Goal: Task Accomplishment & Management: Use online tool/utility

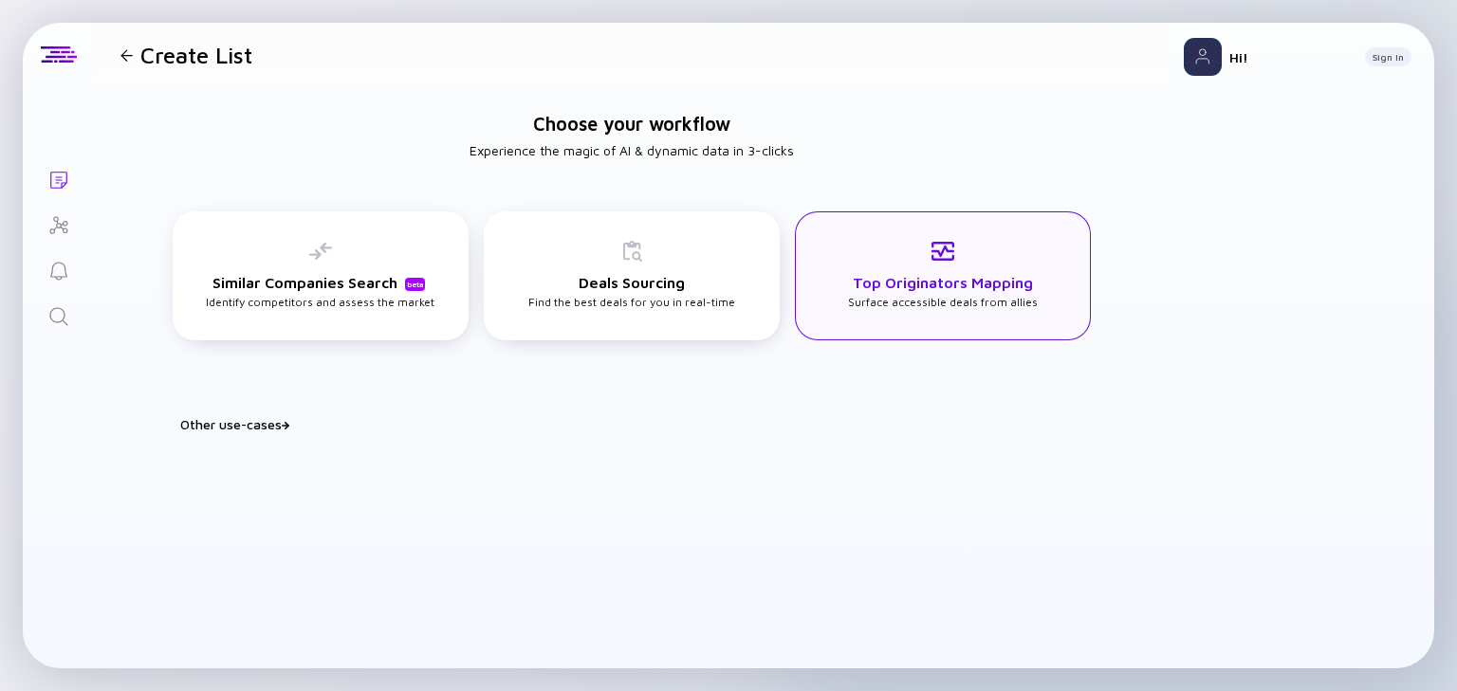
click at [917, 244] on div "Top Originators Mapping Surface accessible deals from allies" at bounding box center [943, 274] width 190 height 69
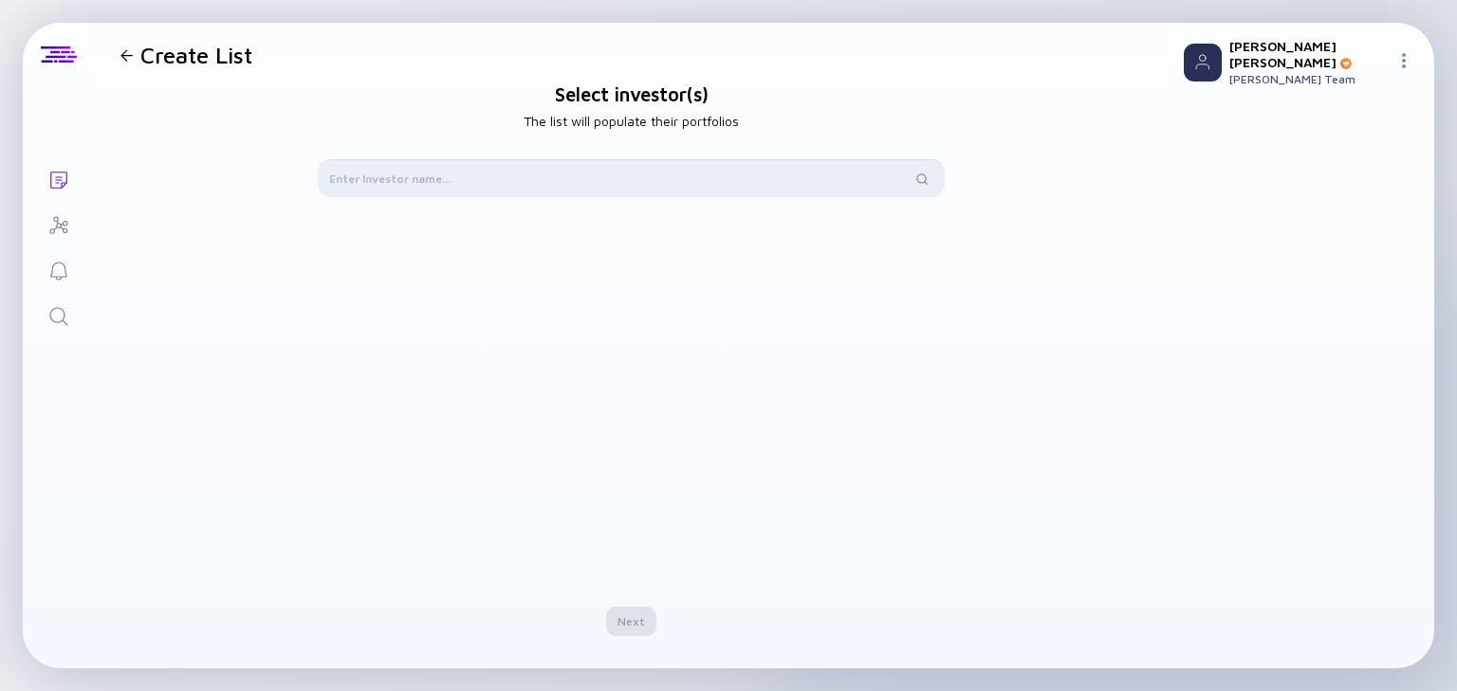
click at [391, 182] on input "text" at bounding box center [620, 178] width 582 height 19
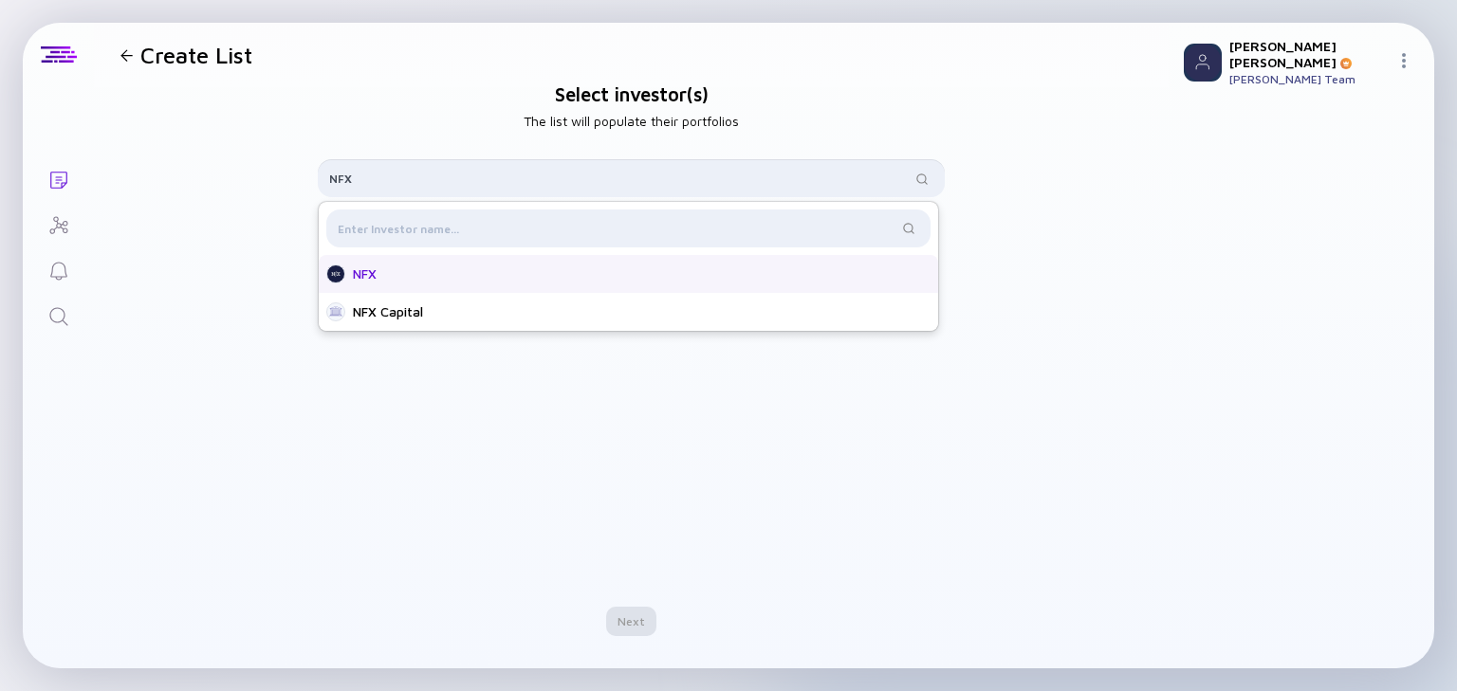
type input "NFX"
click at [469, 277] on div "NFX" at bounding box center [634, 274] width 562 height 19
click at [632, 617] on div "Next" at bounding box center [631, 621] width 50 height 29
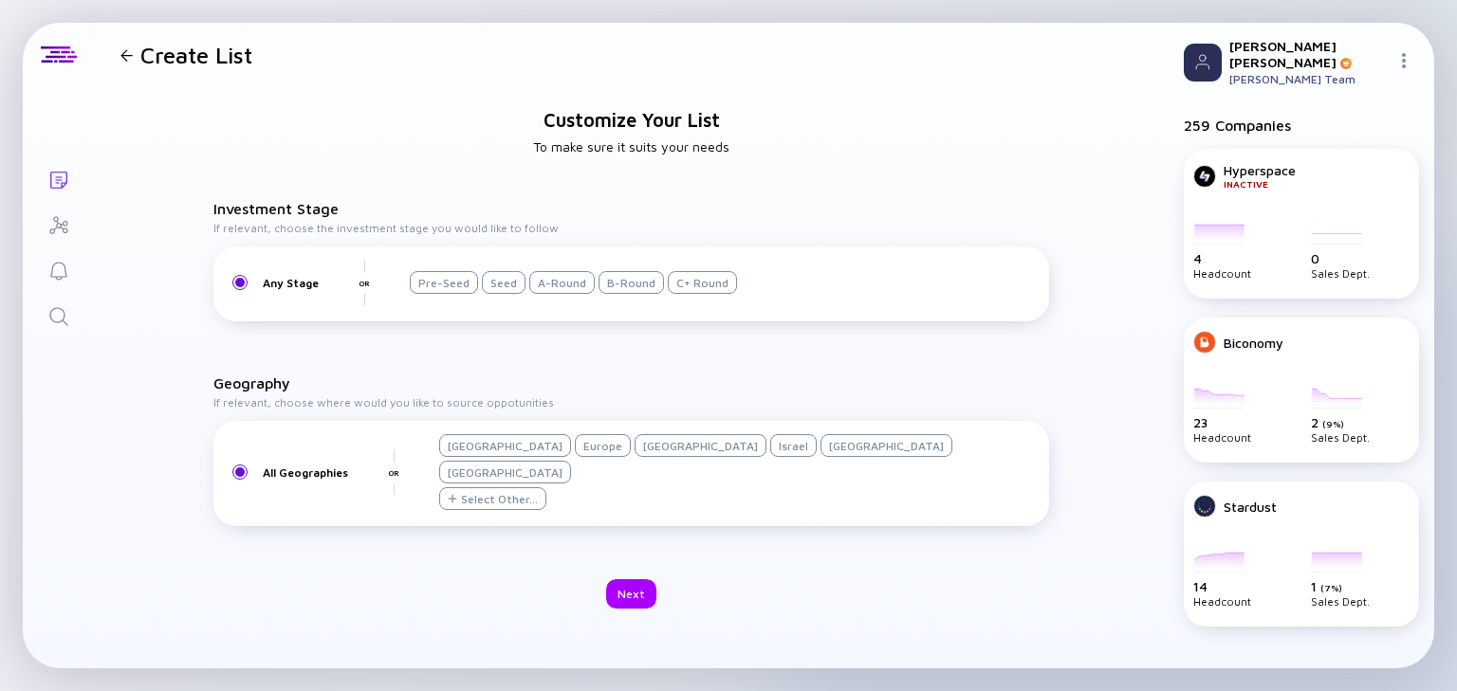
click at [770, 457] on div "Israel" at bounding box center [793, 445] width 46 height 23
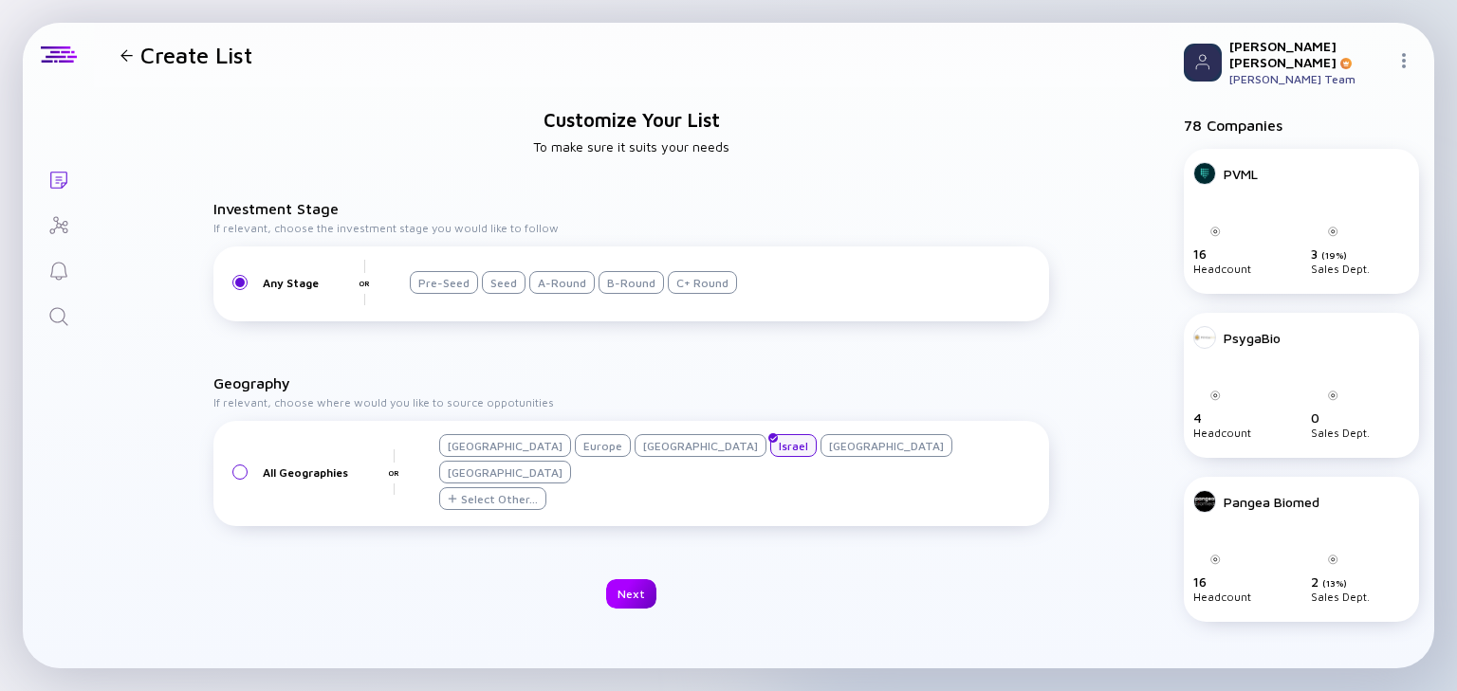
click at [637, 580] on div "Next" at bounding box center [631, 594] width 50 height 29
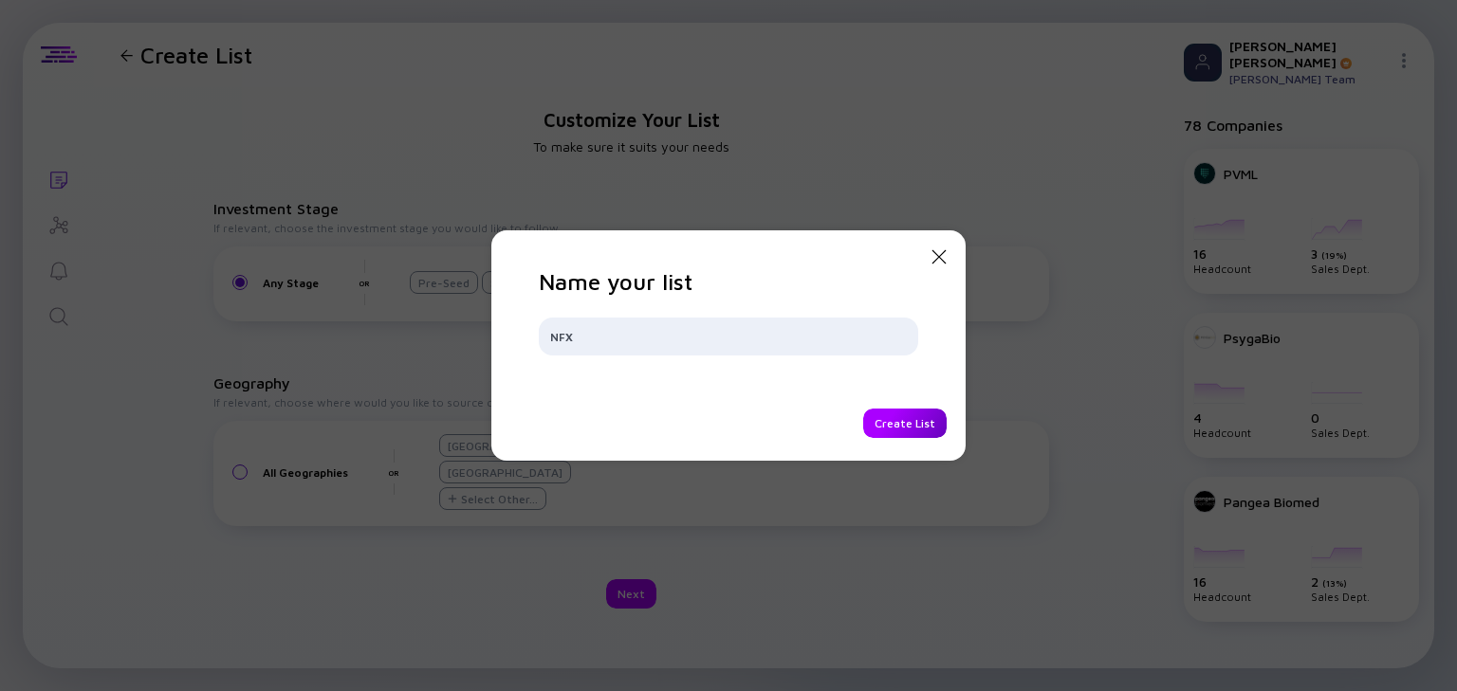
type input "NFX"
click at [905, 425] on div "Create List" at bounding box center [904, 423] width 83 height 29
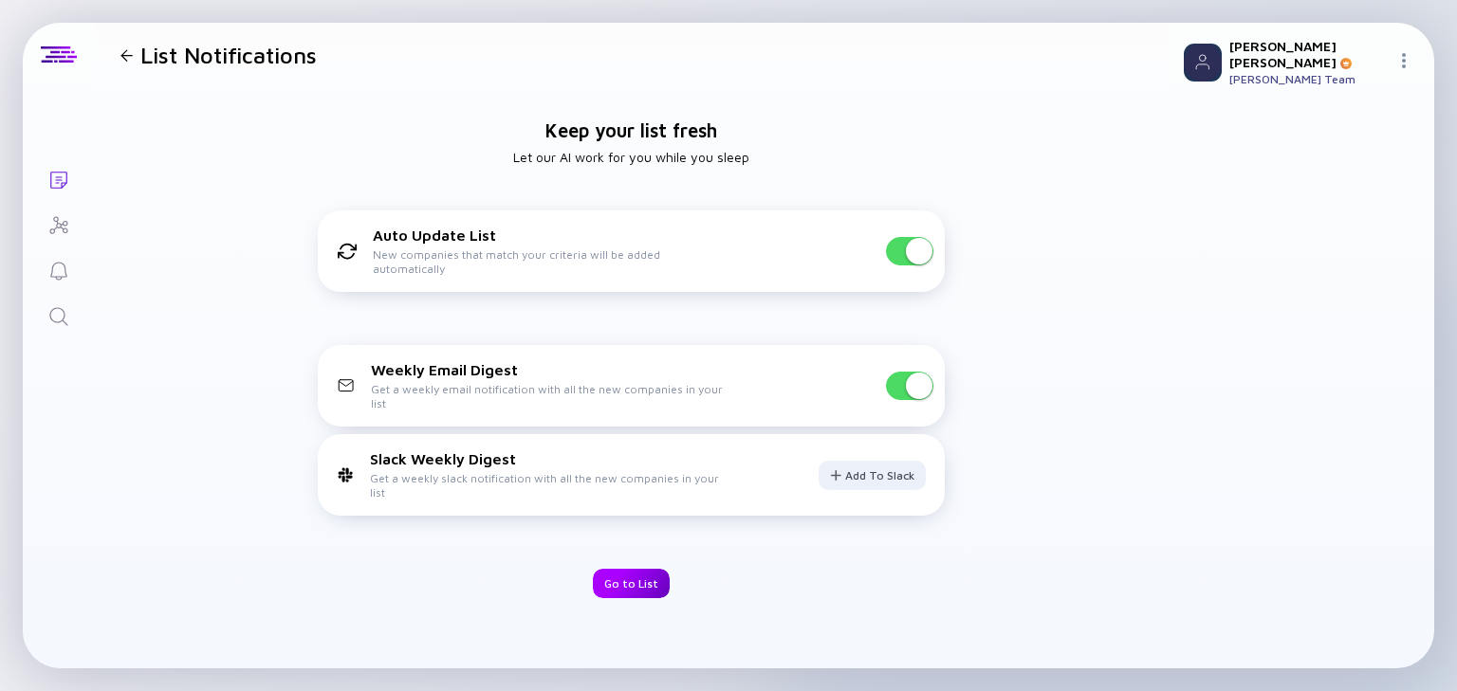
click at [634, 580] on div "Go to List" at bounding box center [631, 583] width 77 height 29
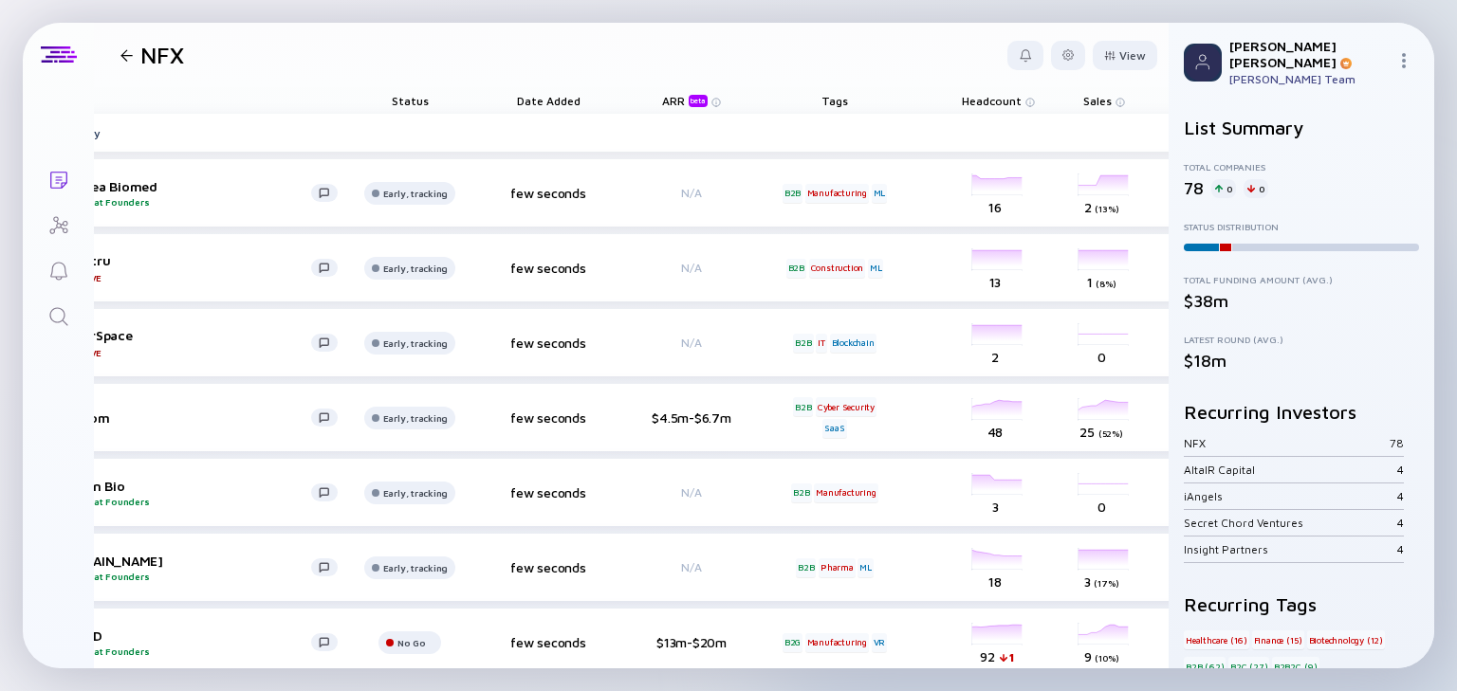
scroll to position [0, 140]
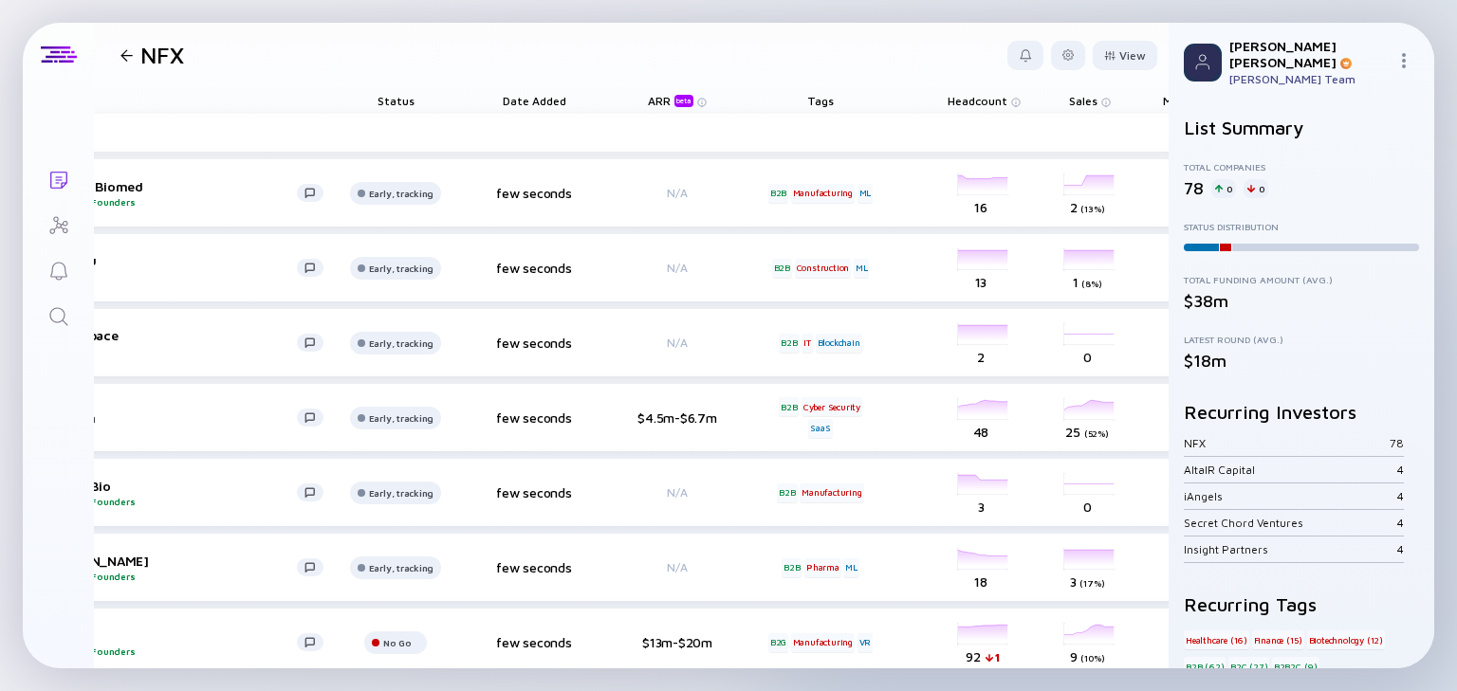
click at [970, 103] on span "Headcount" at bounding box center [978, 101] width 60 height 14
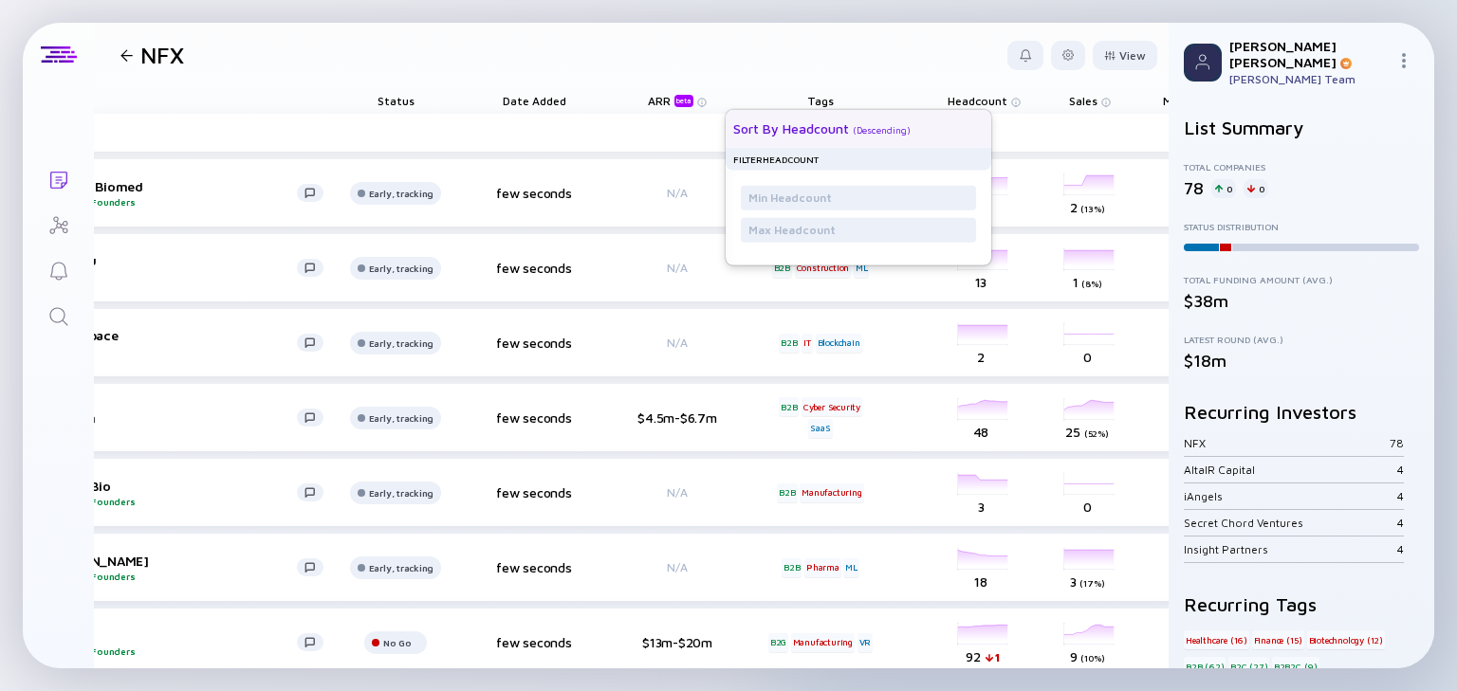
click at [808, 133] on div "Sort by Headcount" at bounding box center [791, 128] width 116 height 16
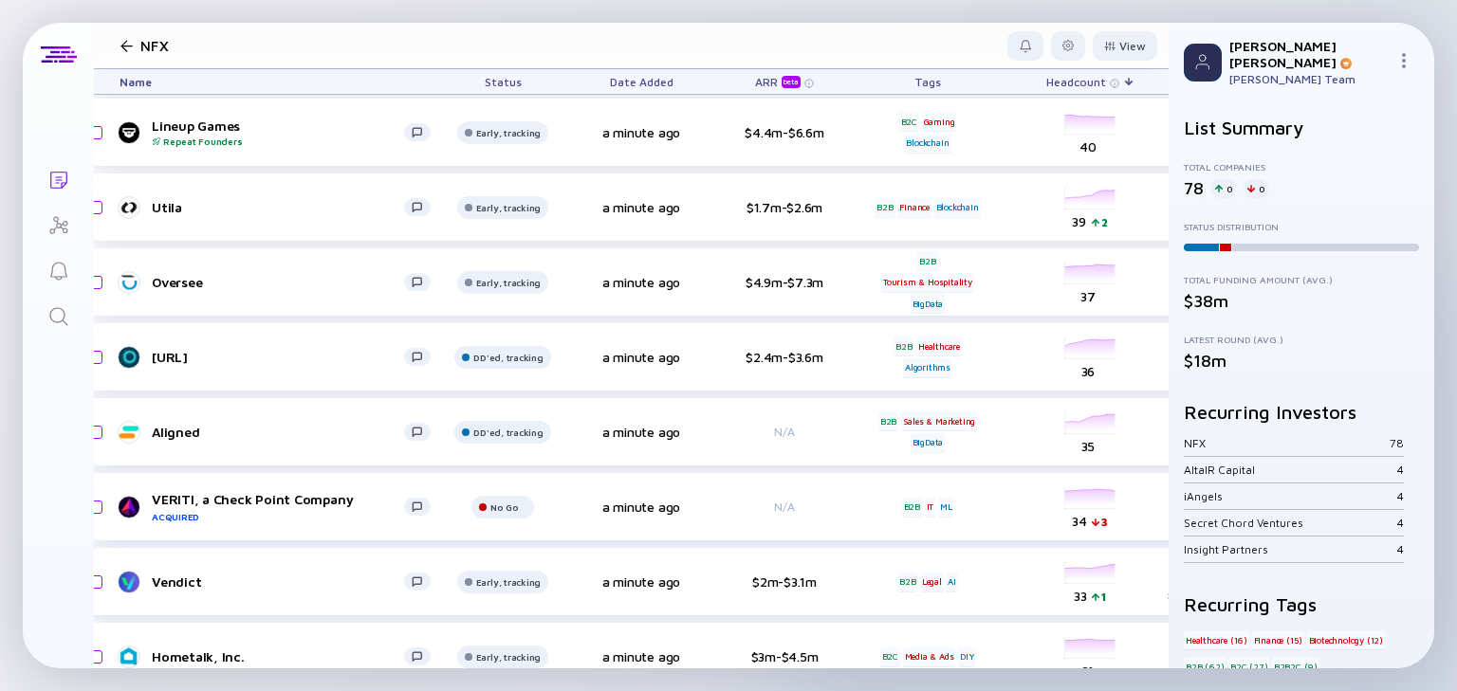
scroll to position [1558, 33]
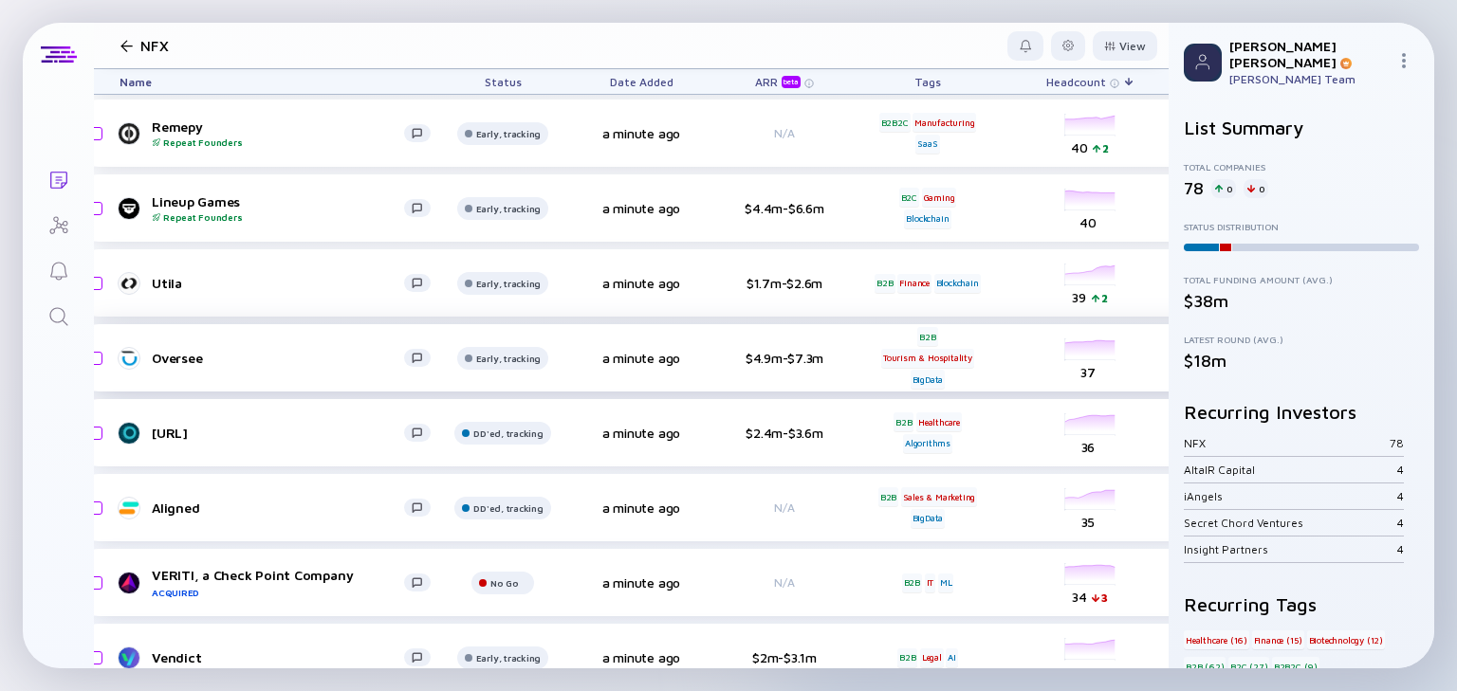
click at [276, 359] on div "Oversee" at bounding box center [278, 358] width 252 height 16
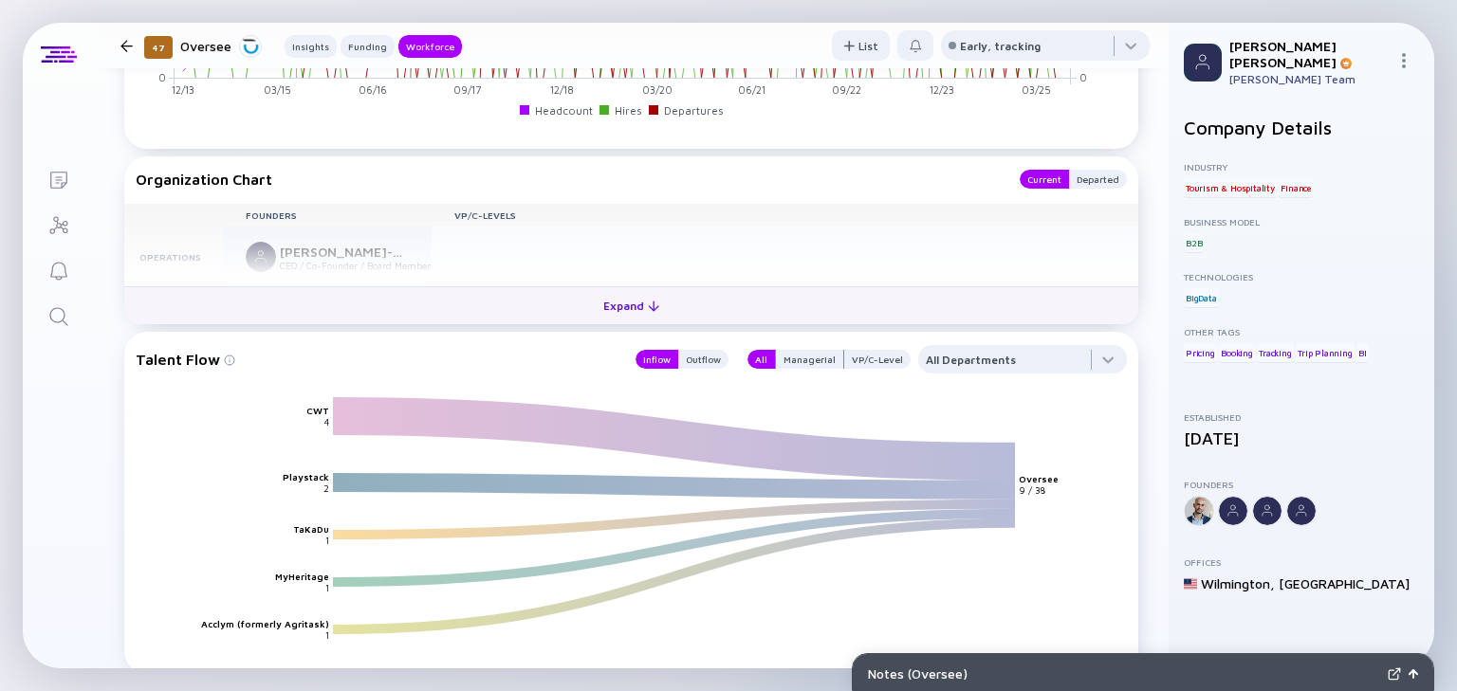
scroll to position [2049, 0]
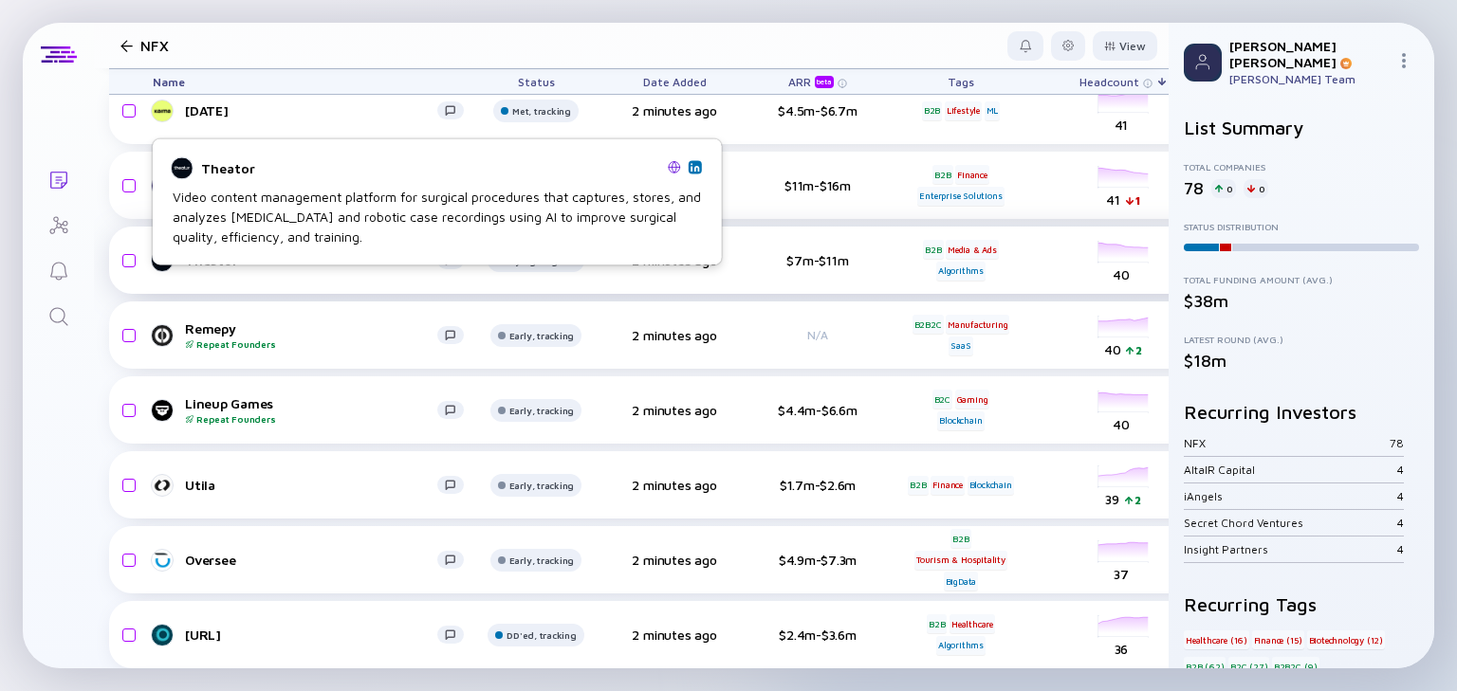
scroll to position [1331, 0]
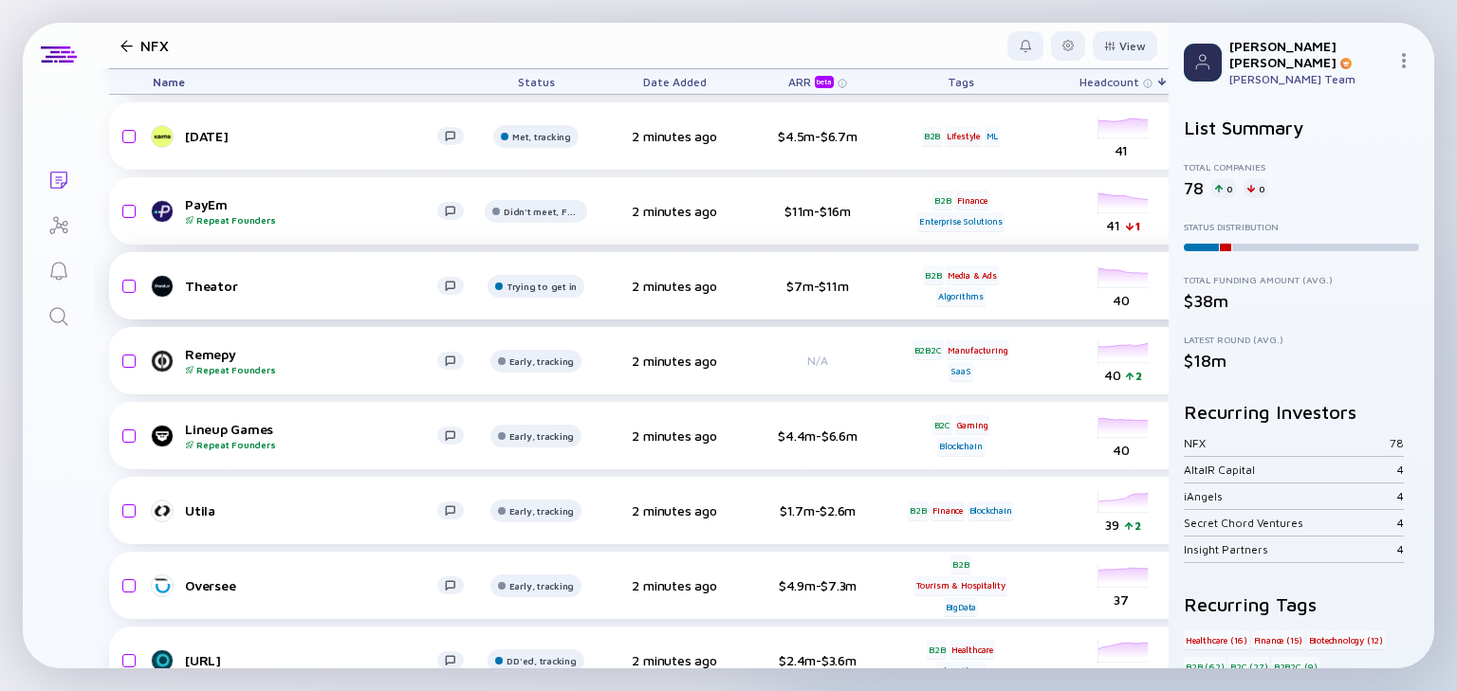
click at [220, 285] on div "Theator" at bounding box center [311, 286] width 252 height 16
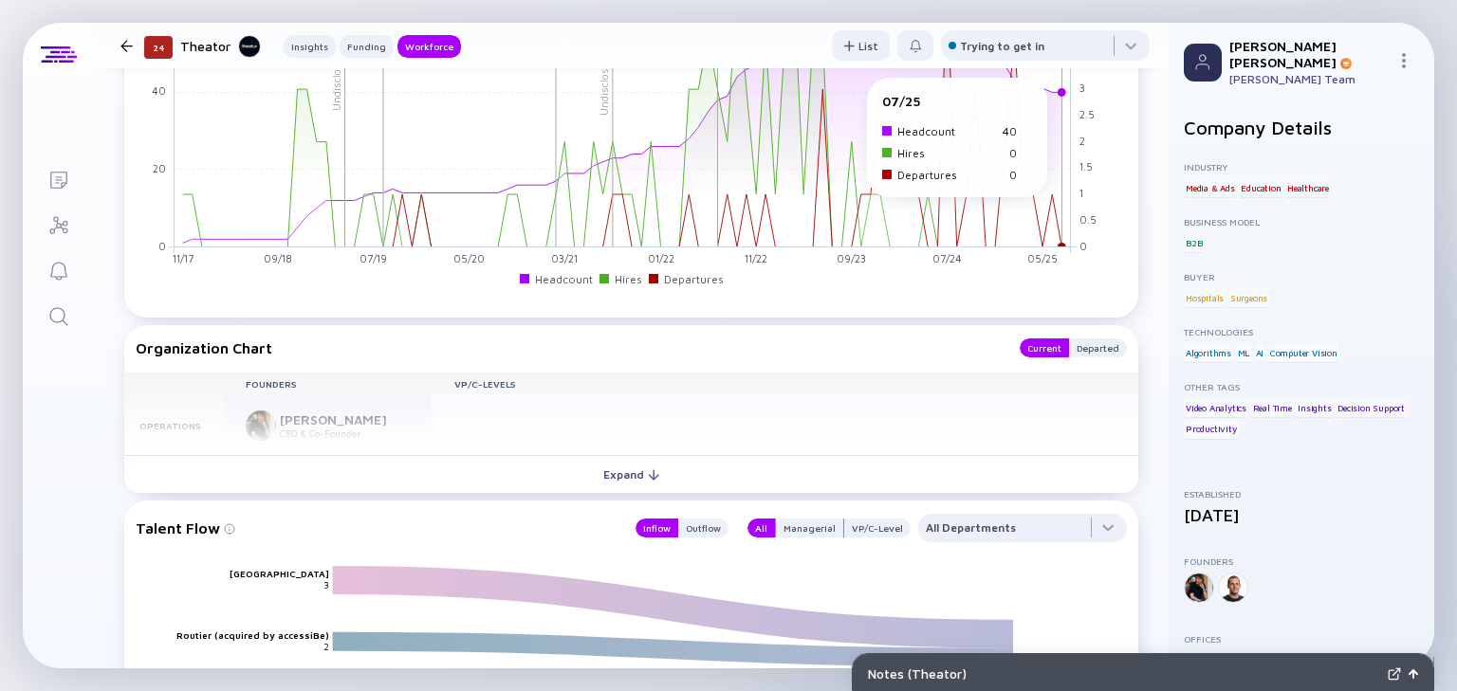
scroll to position [1821, 0]
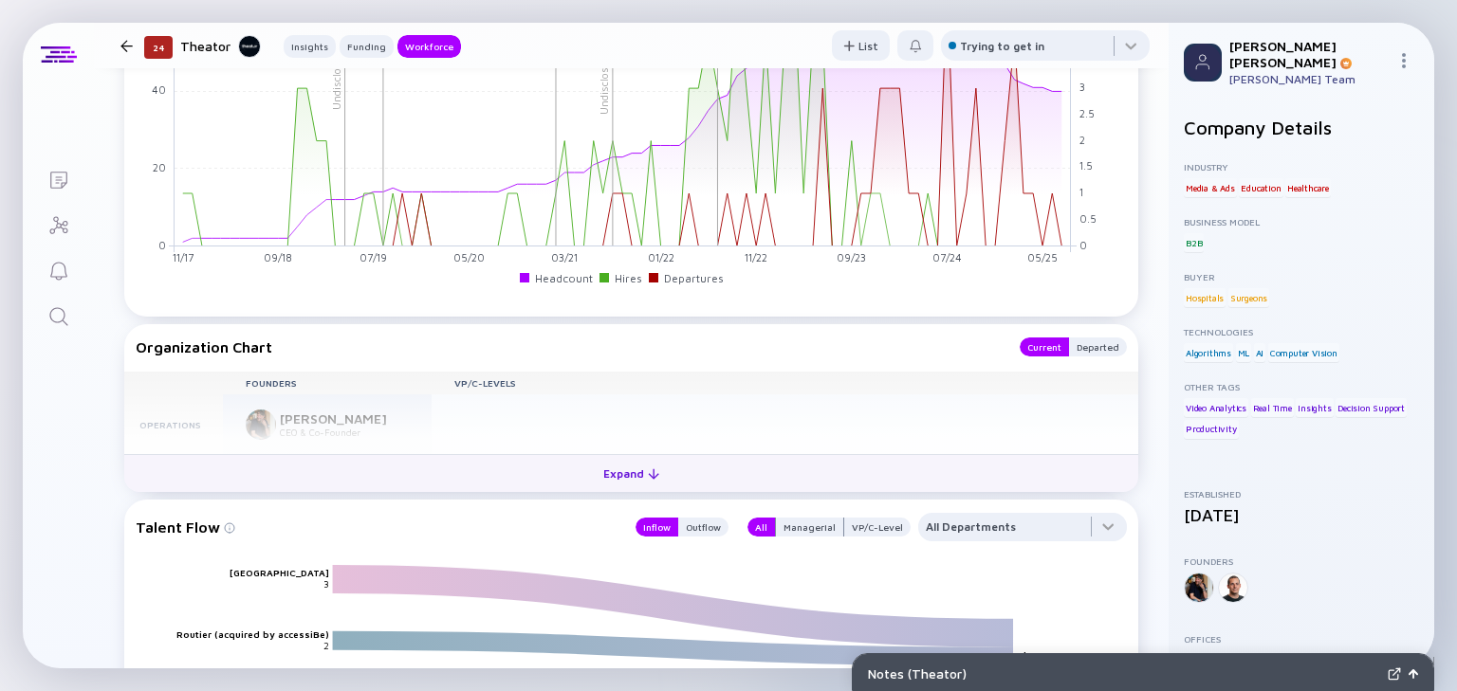
click at [627, 482] on div "Expand" at bounding box center [631, 473] width 79 height 29
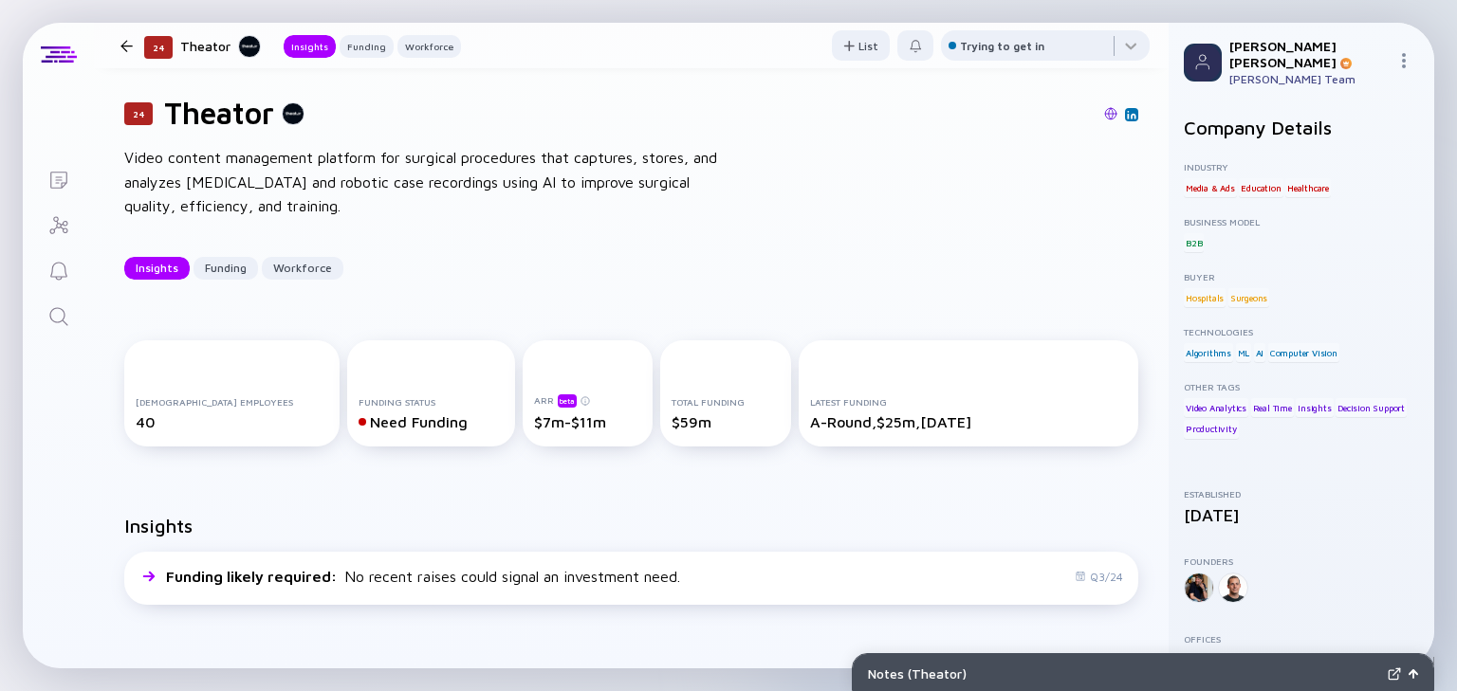
scroll to position [0, 0]
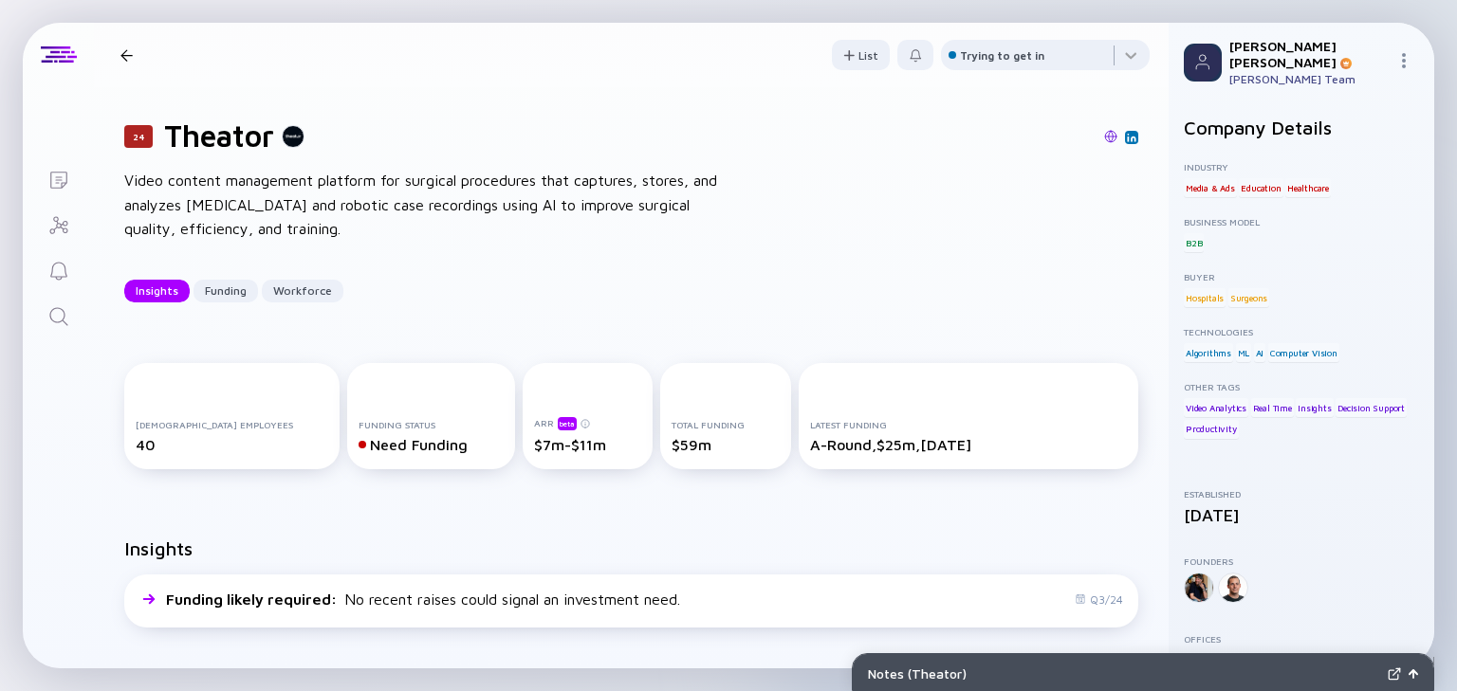
click at [117, 49] on div at bounding box center [127, 55] width 28 height 12
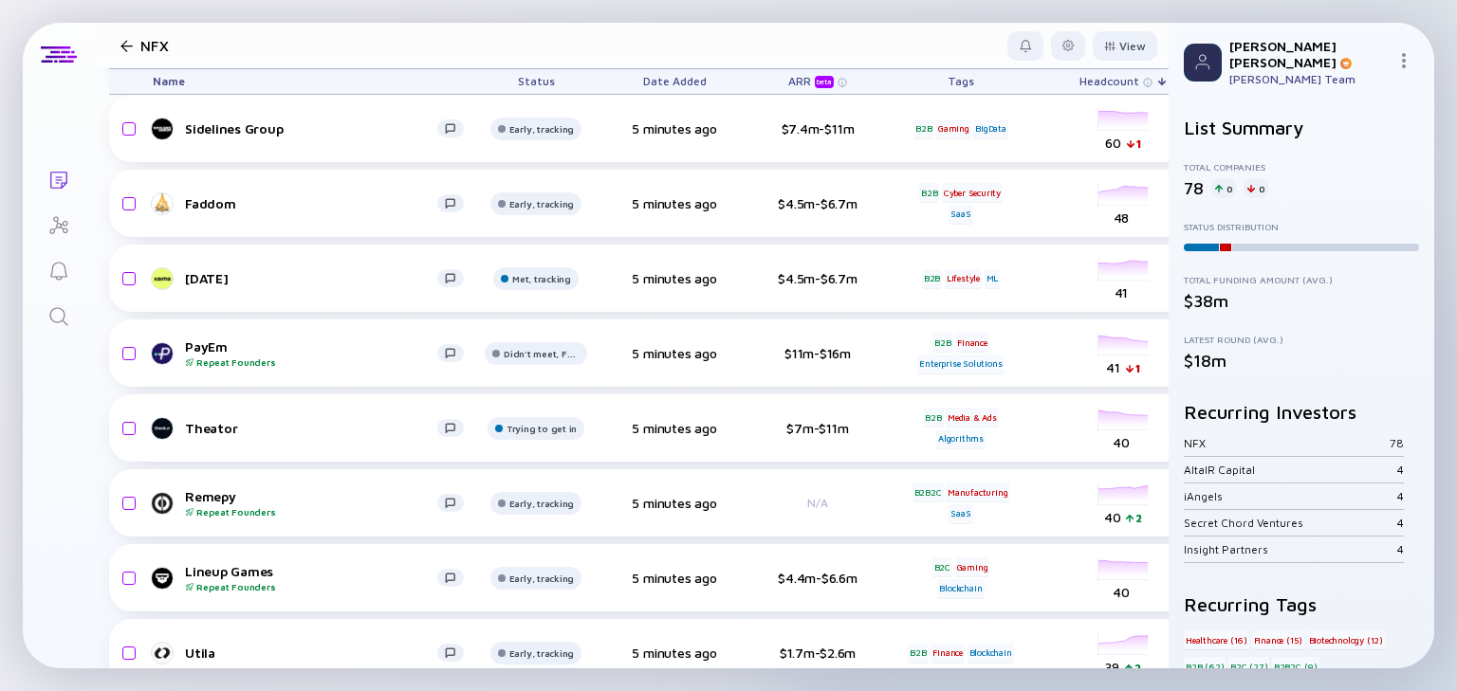
scroll to position [1179, 0]
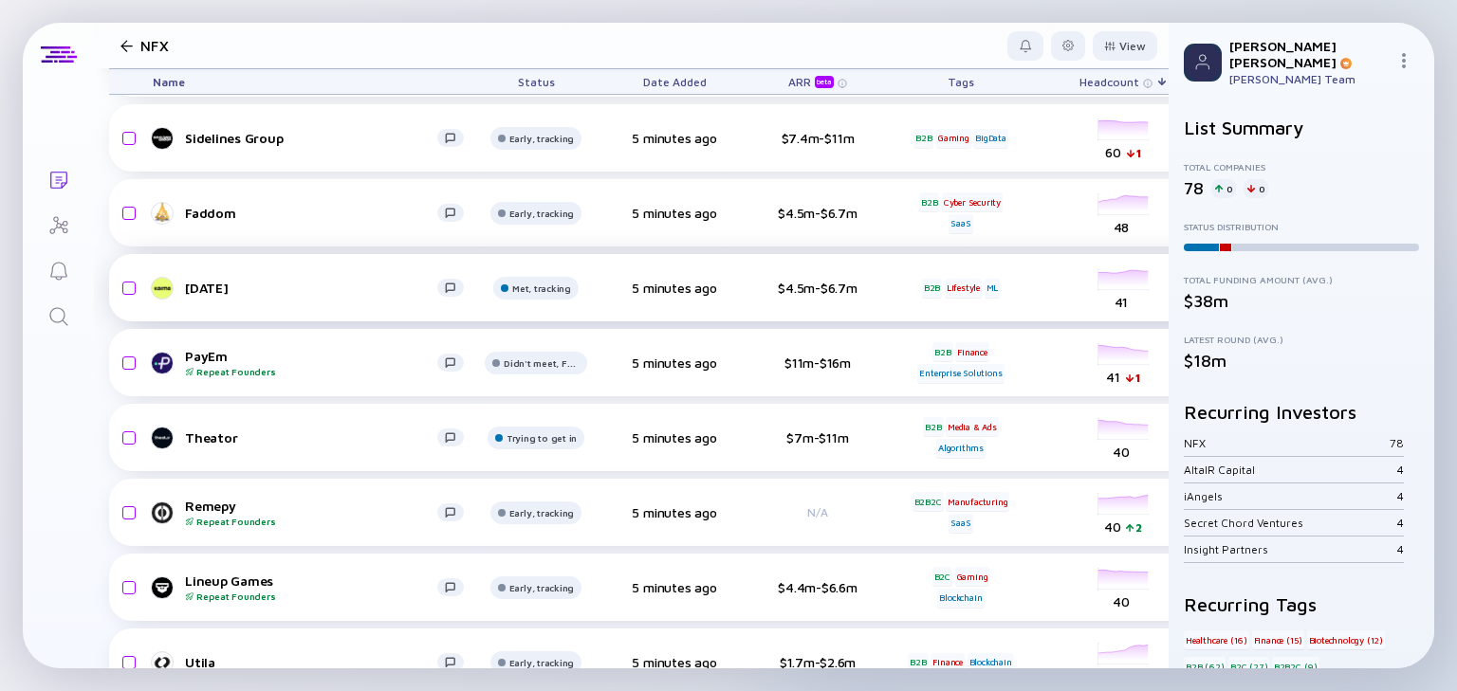
click at [201, 280] on div "[DATE]" at bounding box center [311, 288] width 252 height 16
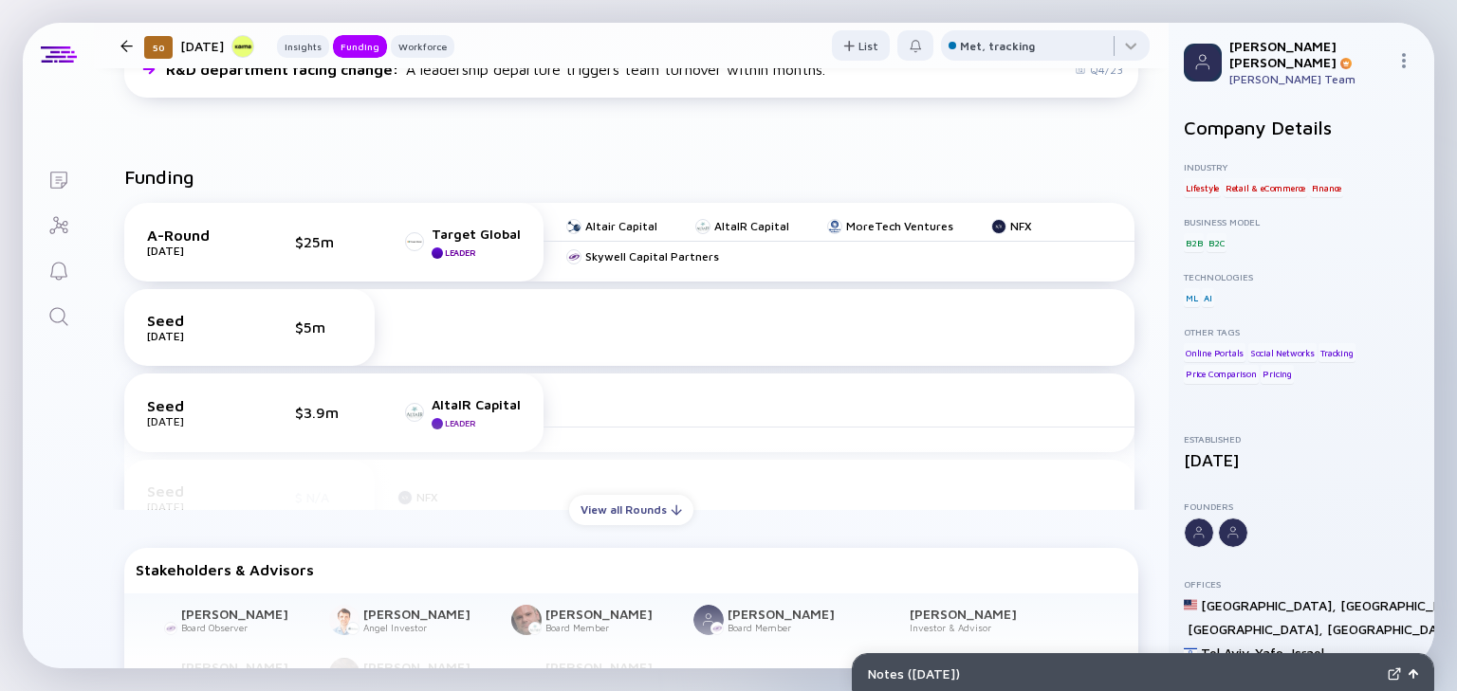
scroll to position [607, 0]
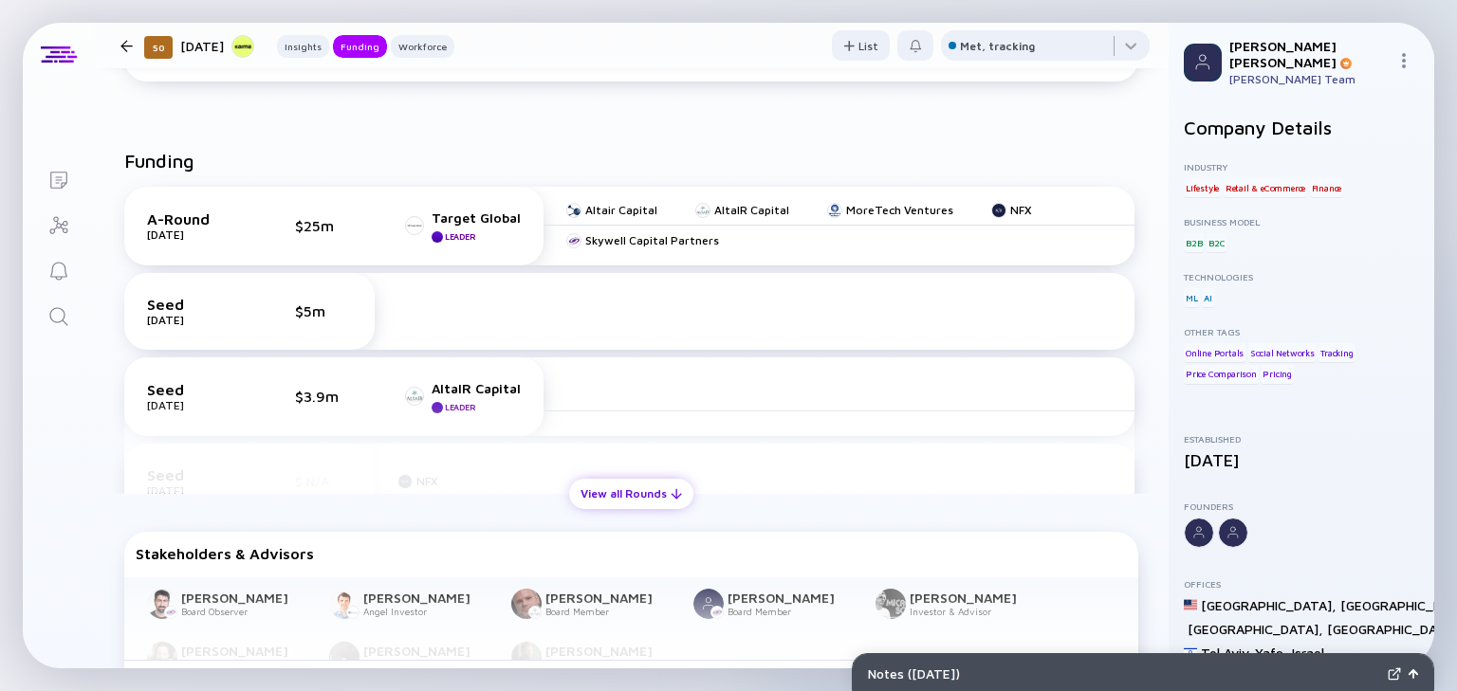
click at [641, 503] on div "View all Rounds" at bounding box center [631, 493] width 124 height 29
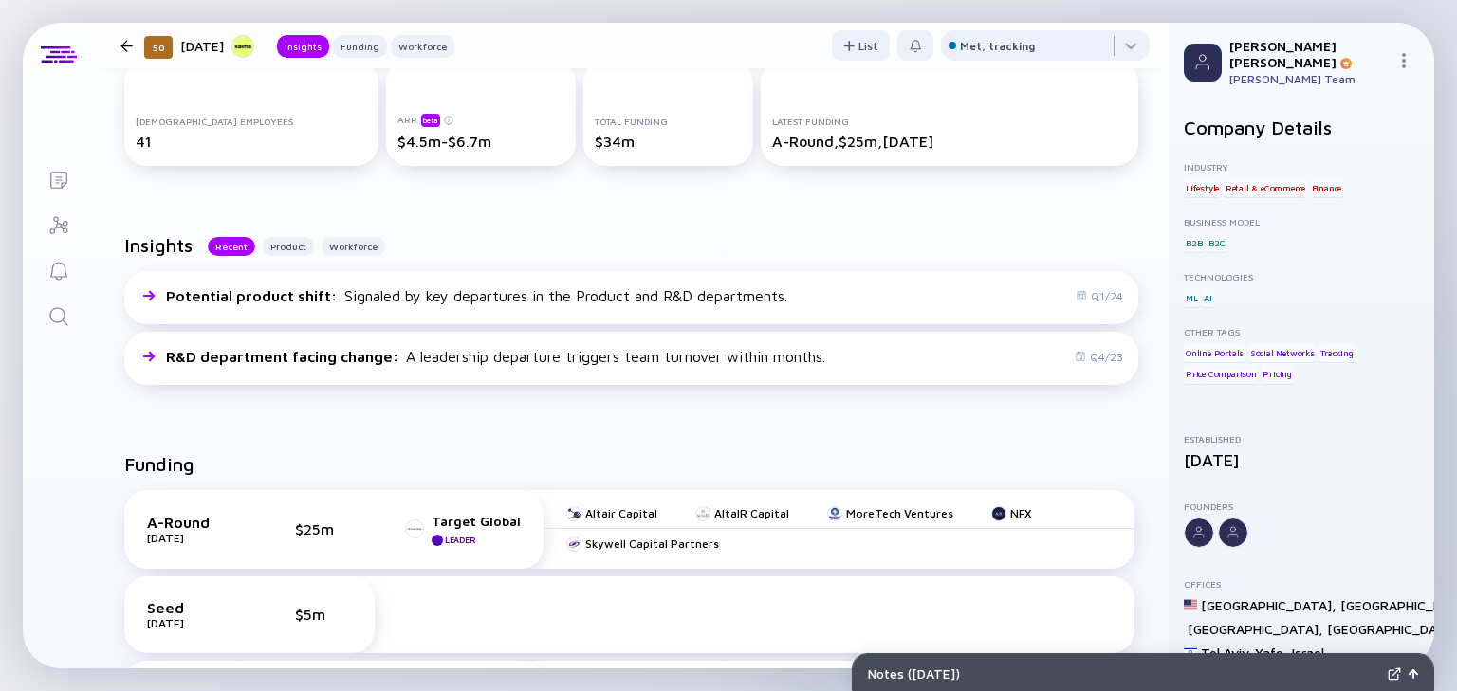
scroll to position [0, 0]
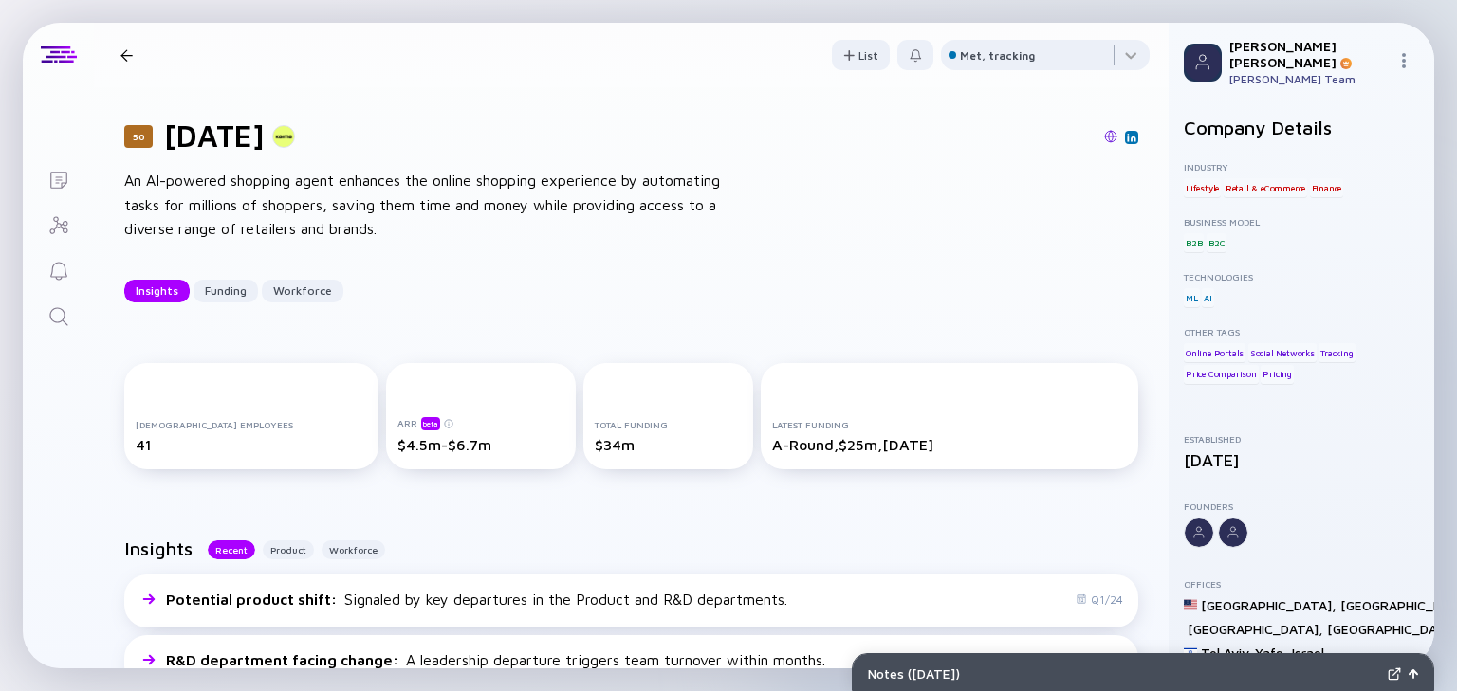
click at [124, 46] on div "50 [DATE] Insights Funding Workforce" at bounding box center [283, 56] width 341 height 26
click at [130, 57] on div at bounding box center [126, 55] width 12 height 12
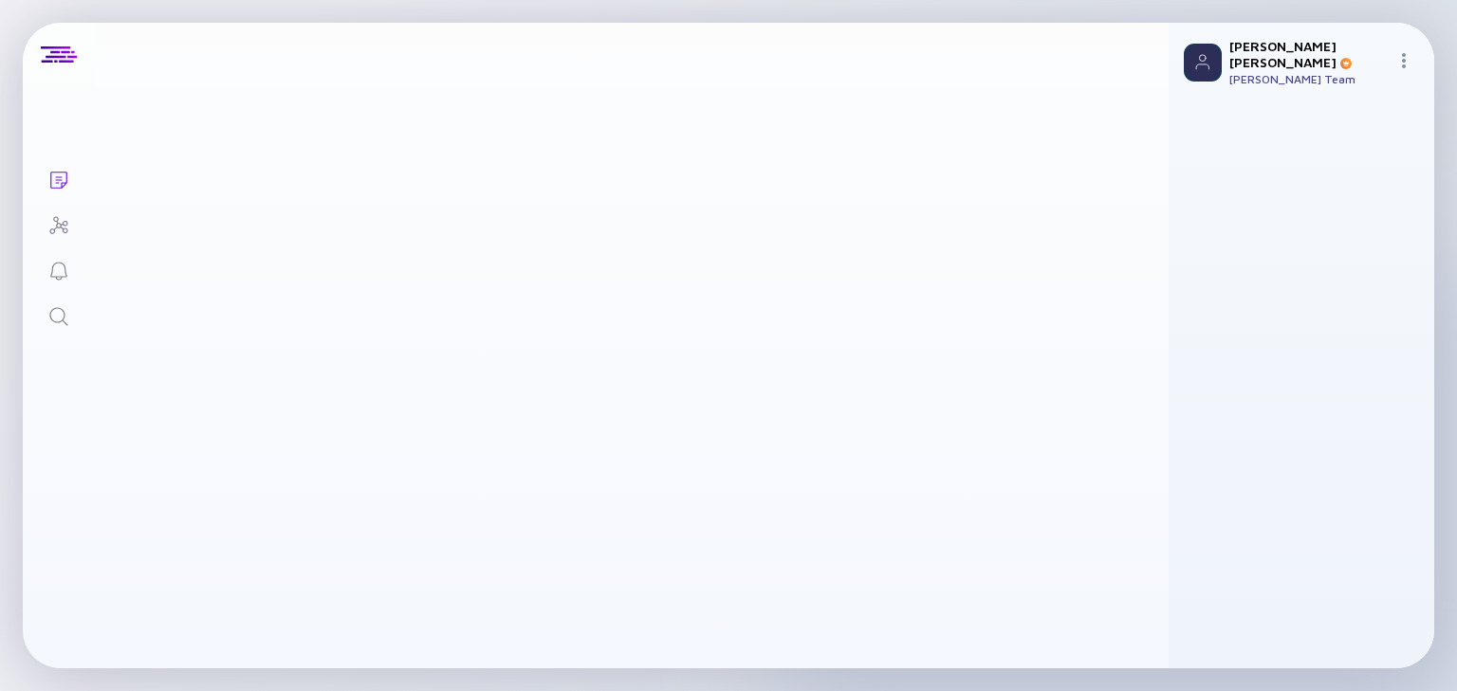
scroll to position [1179, 0]
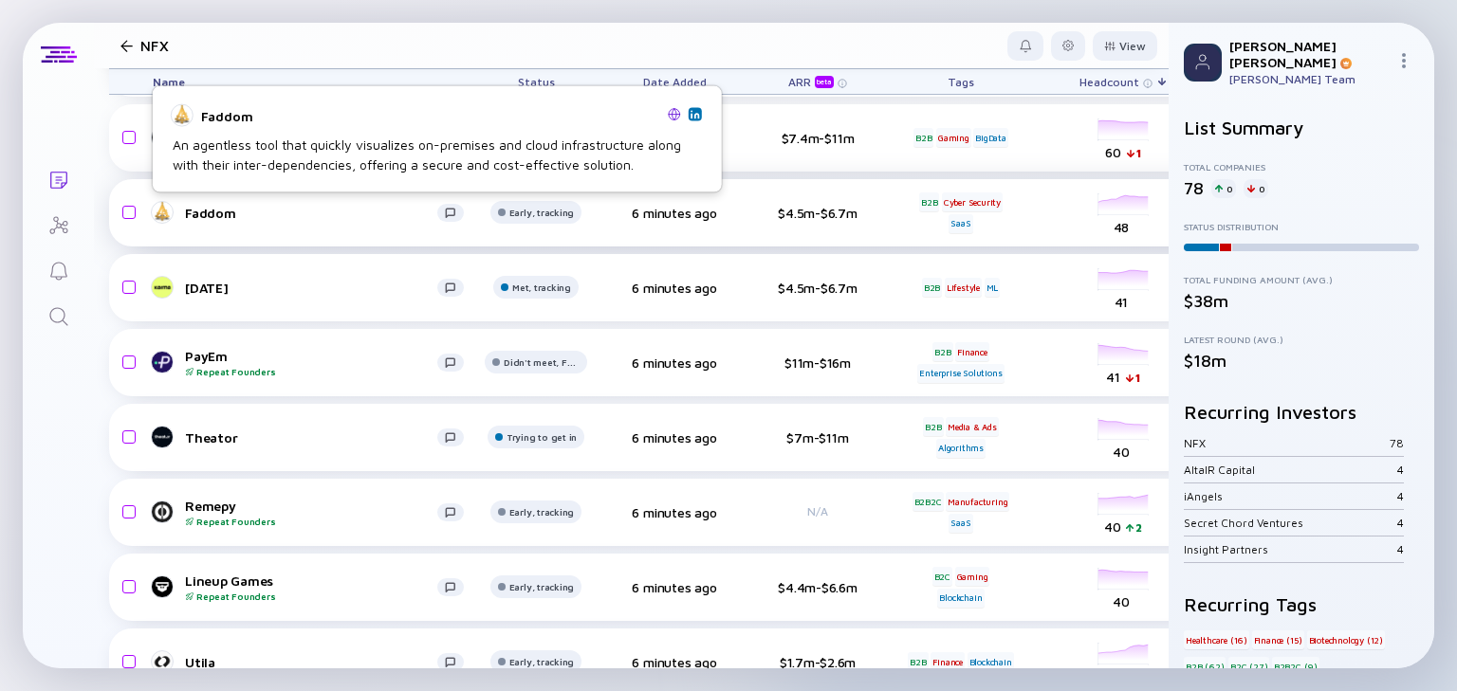
click at [224, 210] on div "Faddom" at bounding box center [311, 213] width 252 height 16
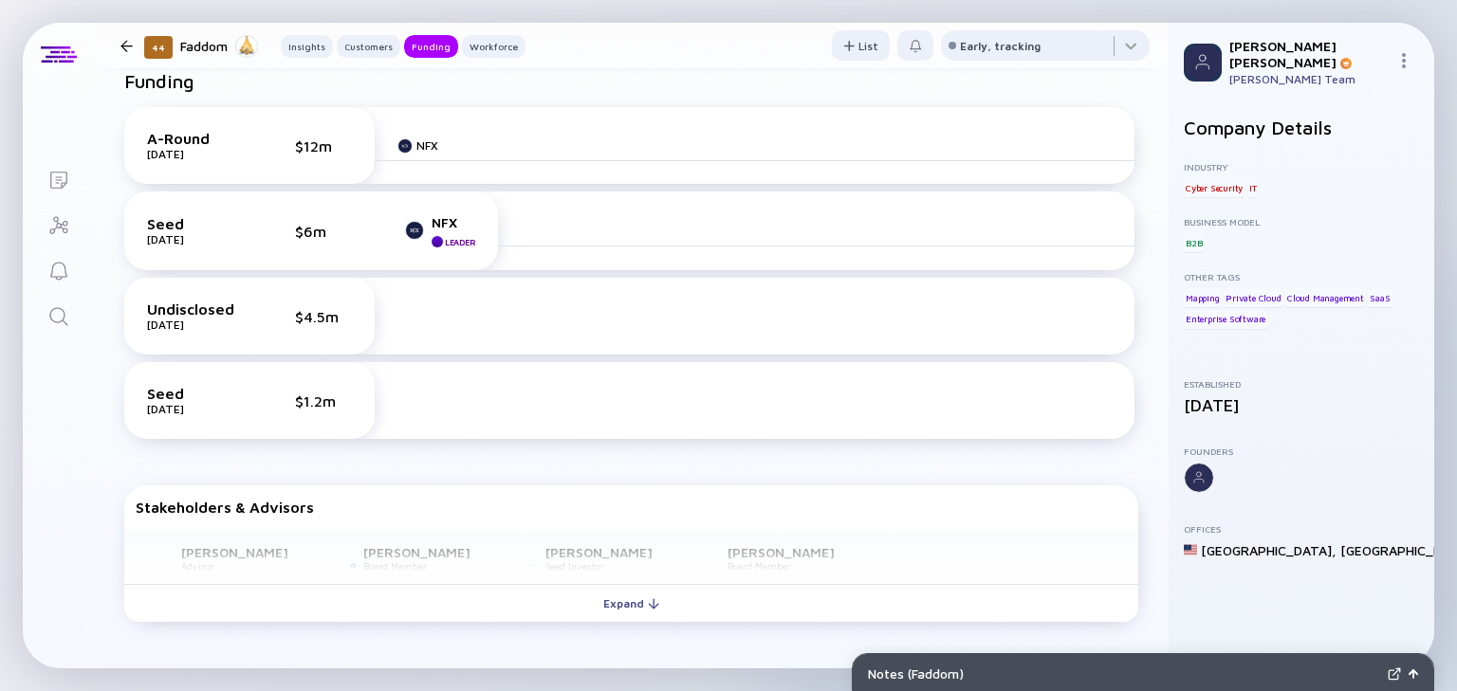
scroll to position [1062, 0]
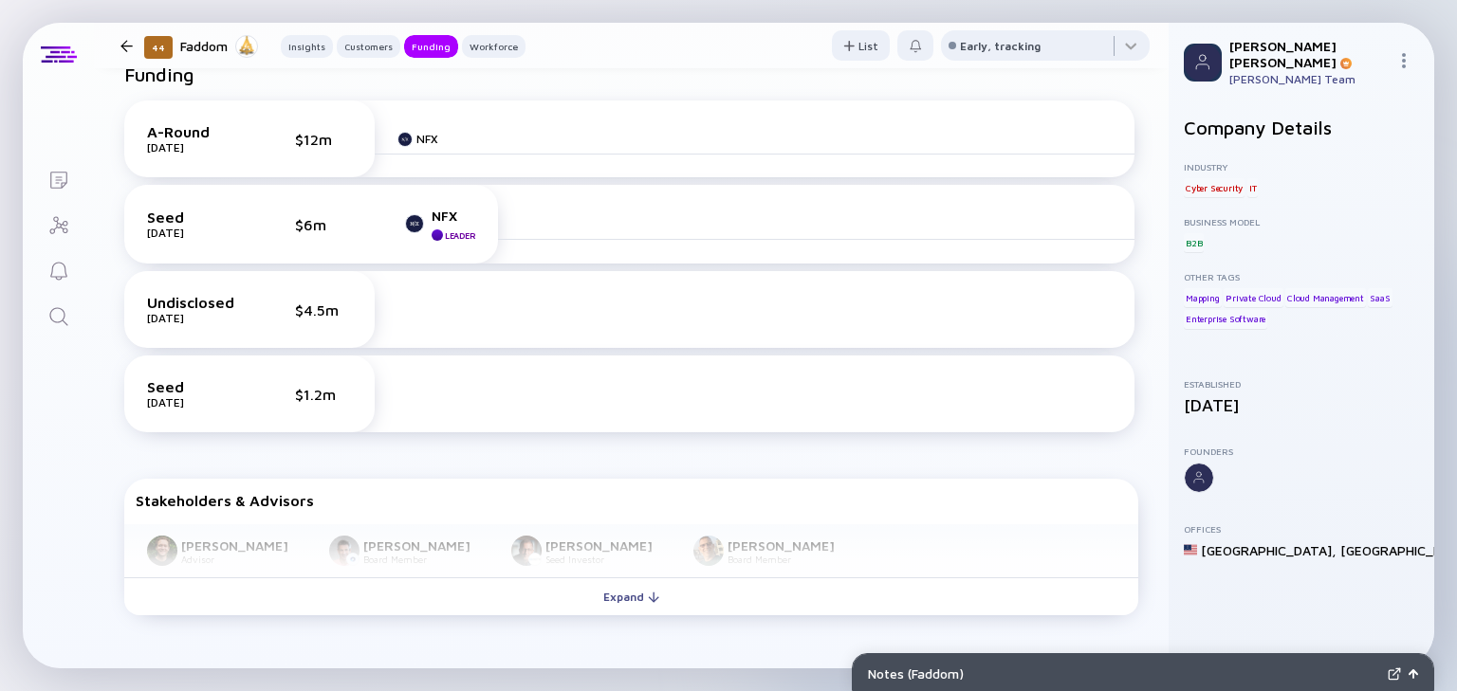
click at [122, 40] on div at bounding box center [126, 46] width 12 height 12
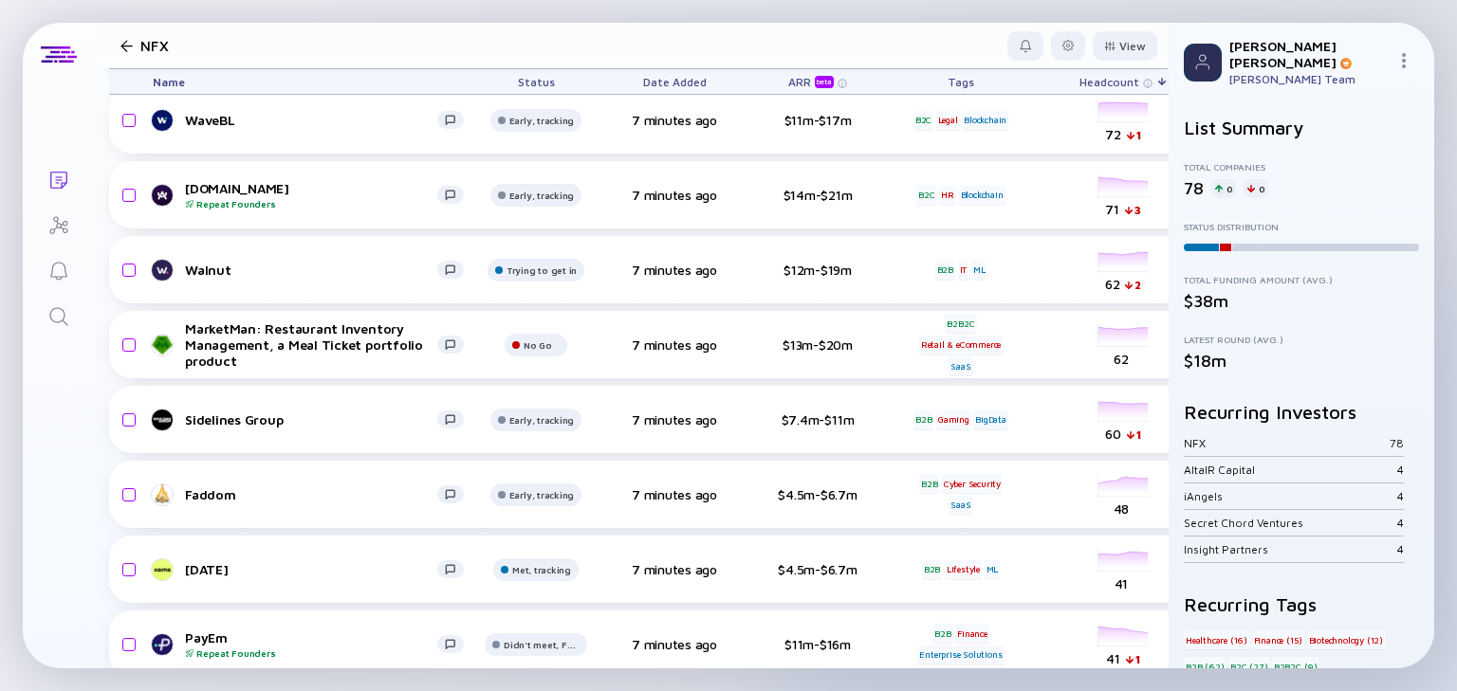
scroll to position [875, 0]
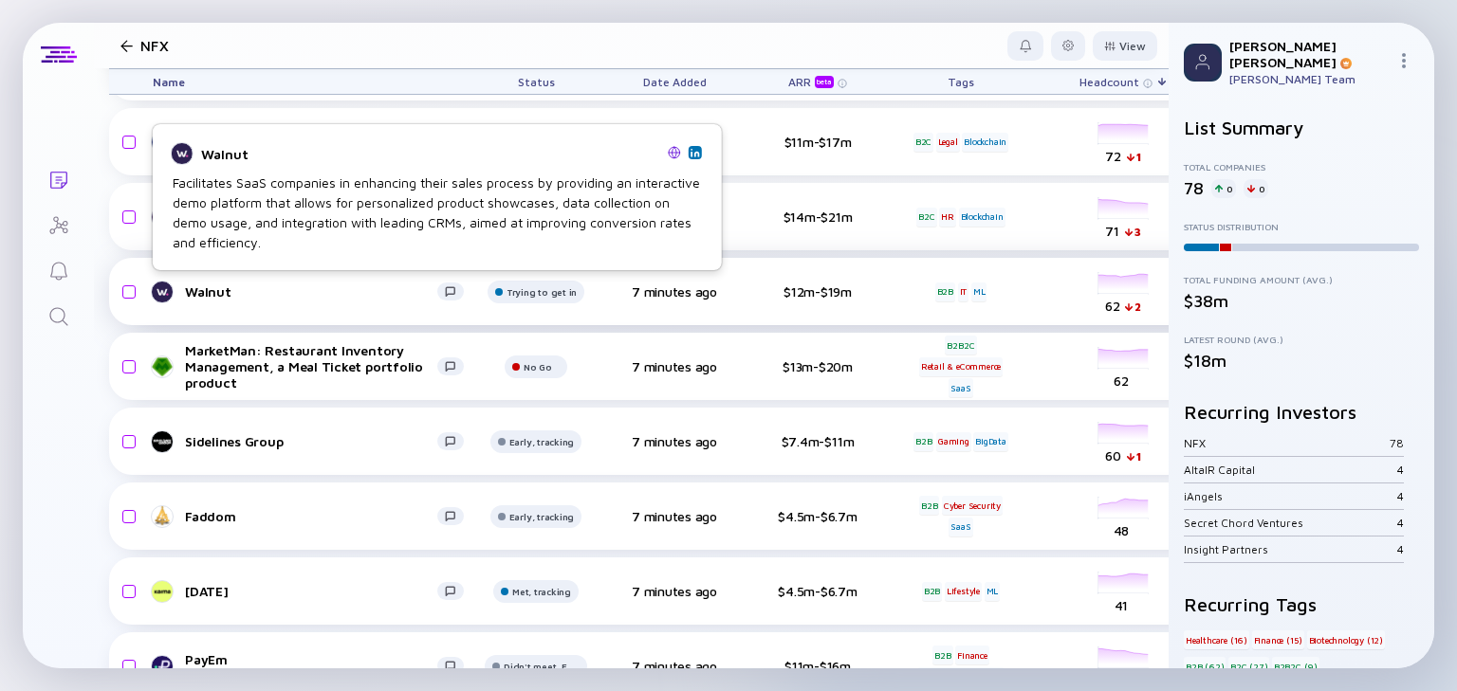
click at [200, 293] on div "Walnut" at bounding box center [311, 292] width 252 height 16
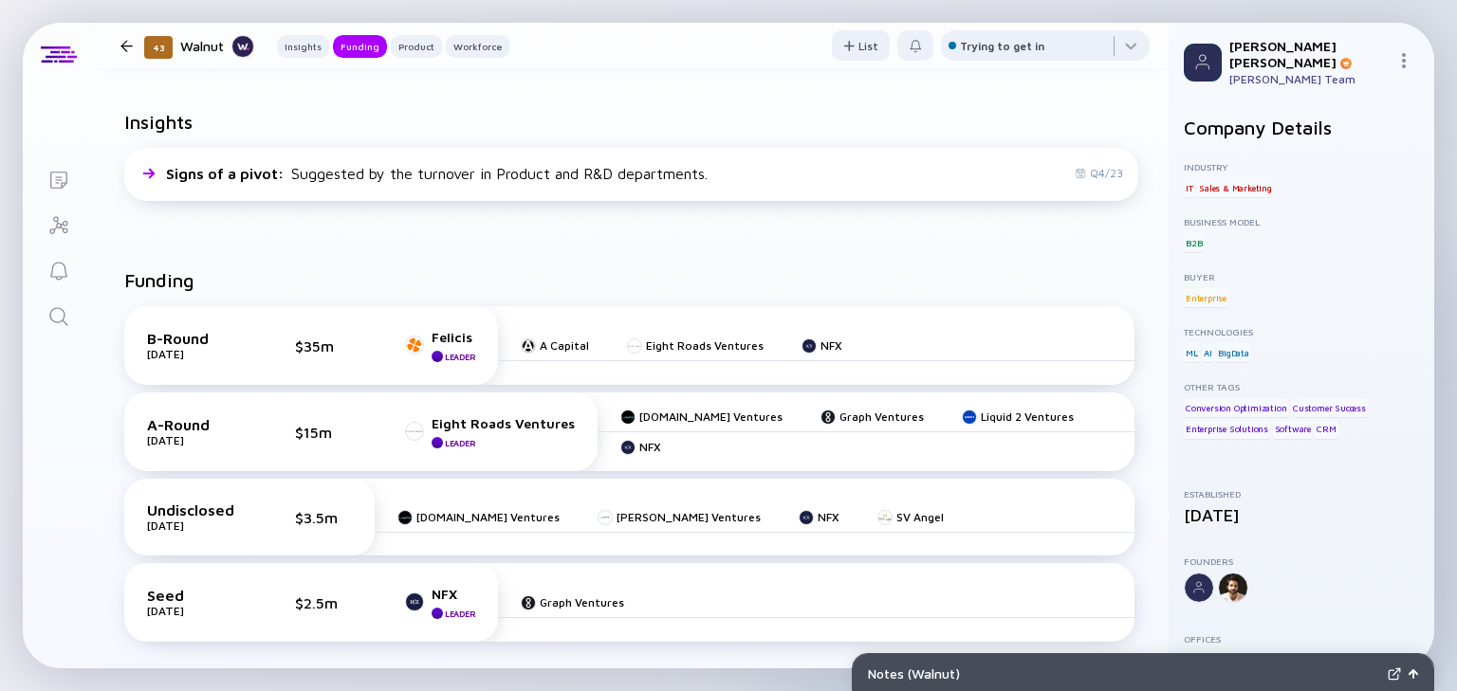
scroll to position [455, 0]
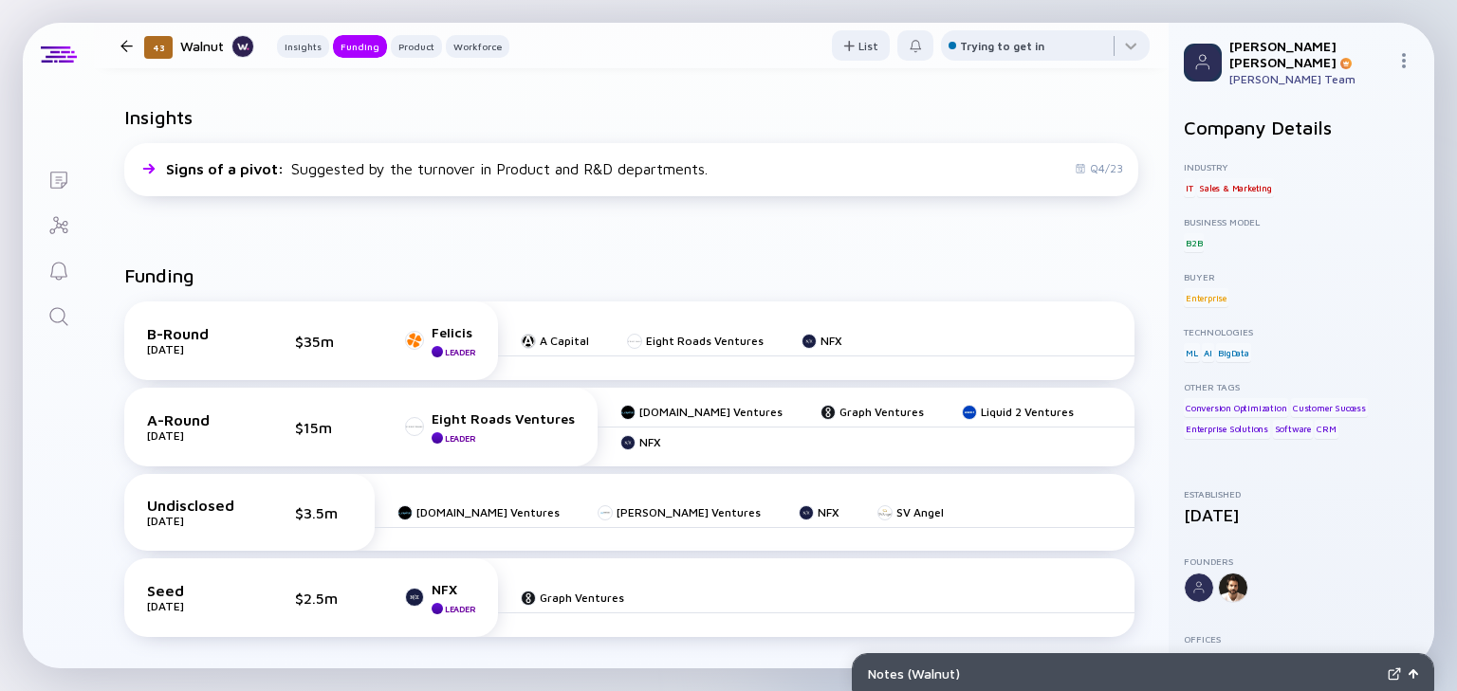
click at [126, 41] on div at bounding box center [126, 46] width 12 height 12
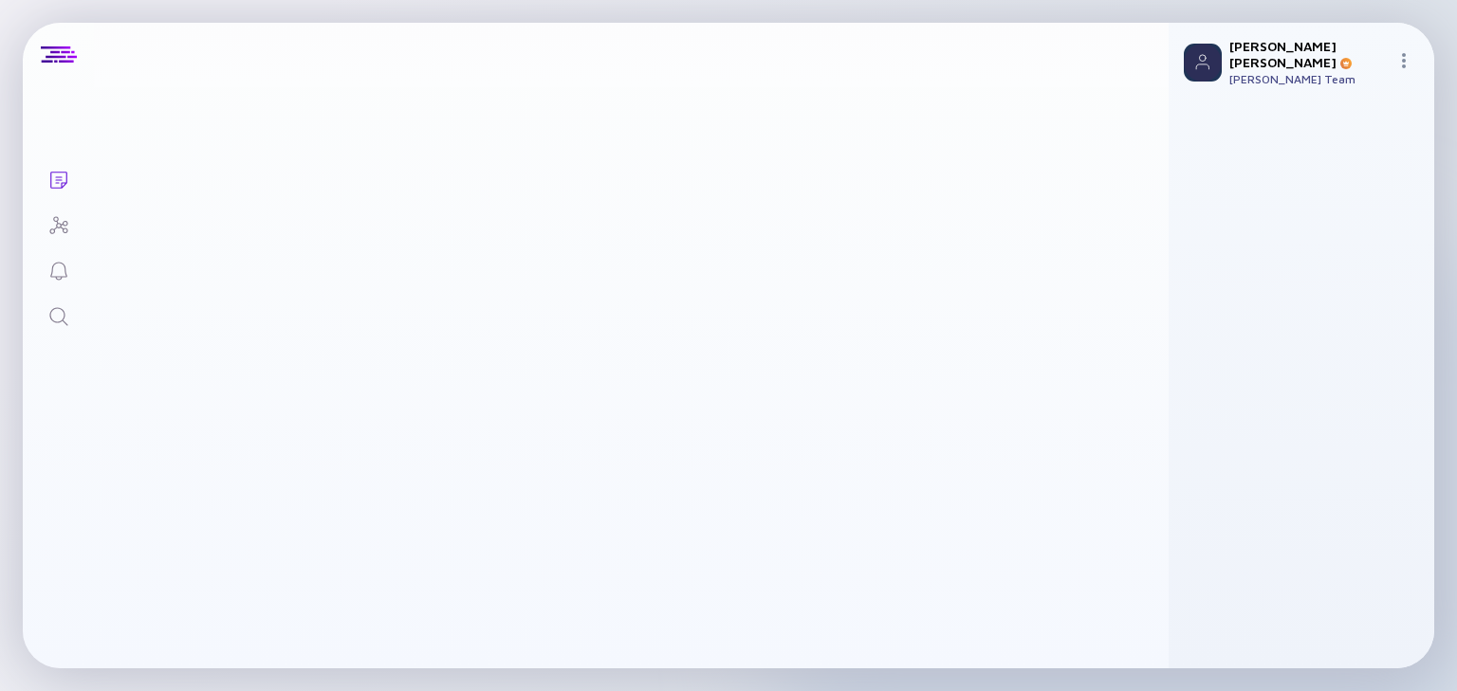
scroll to position [875, 0]
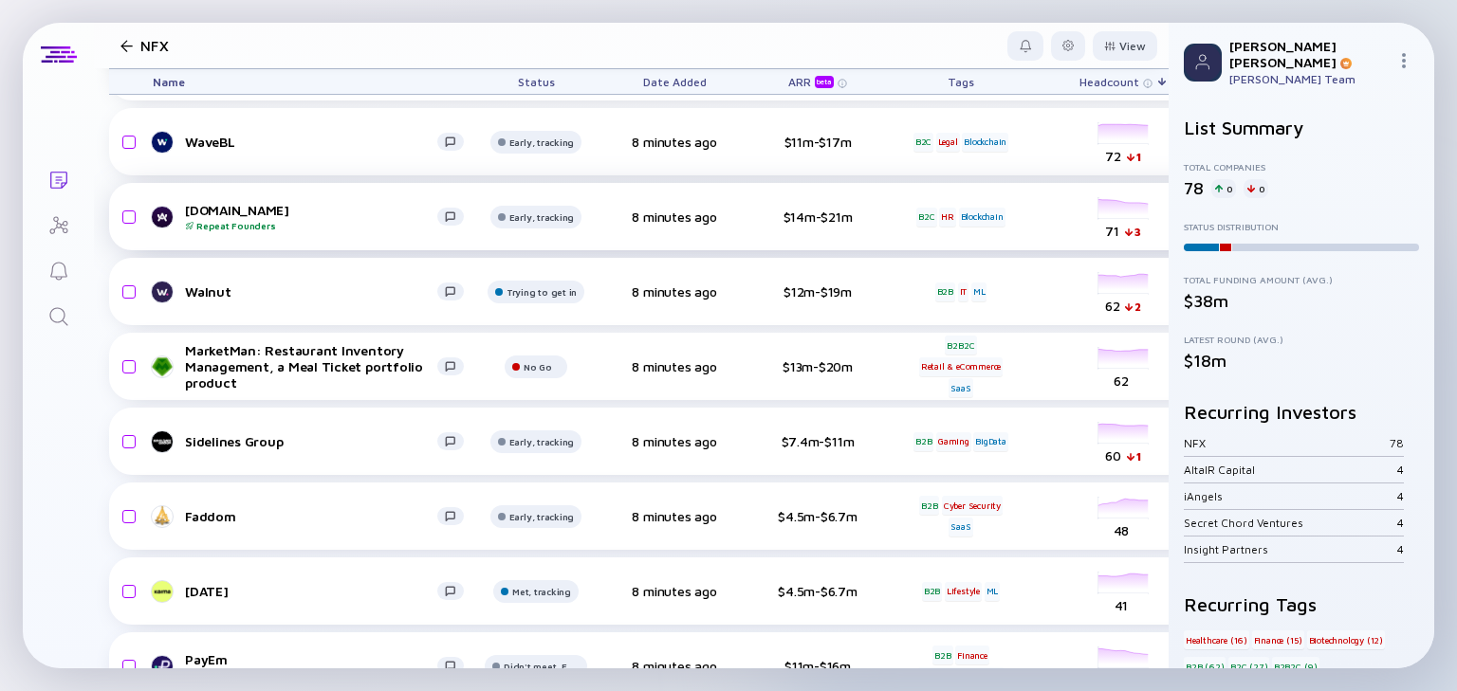
click at [227, 217] on div "[DOMAIN_NAME] Repeat Founders" at bounding box center [311, 216] width 252 height 29
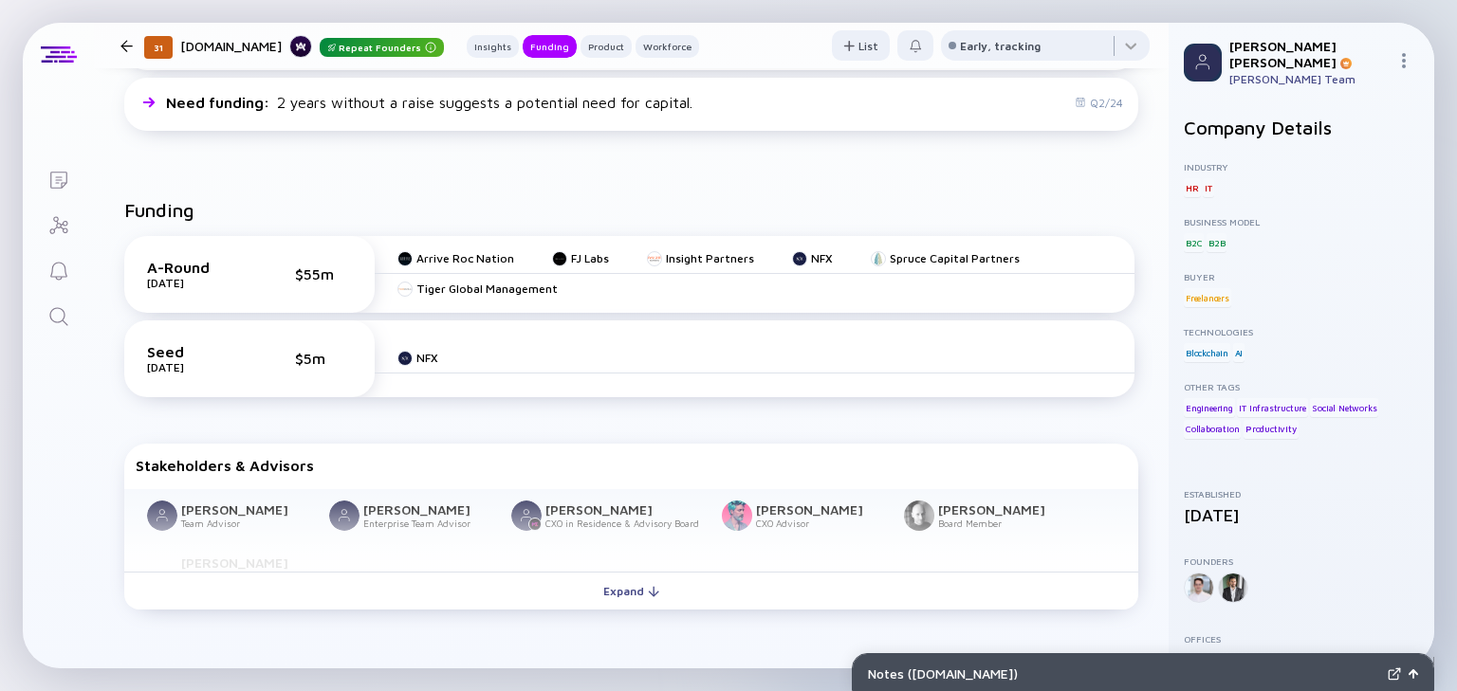
scroll to position [607, 0]
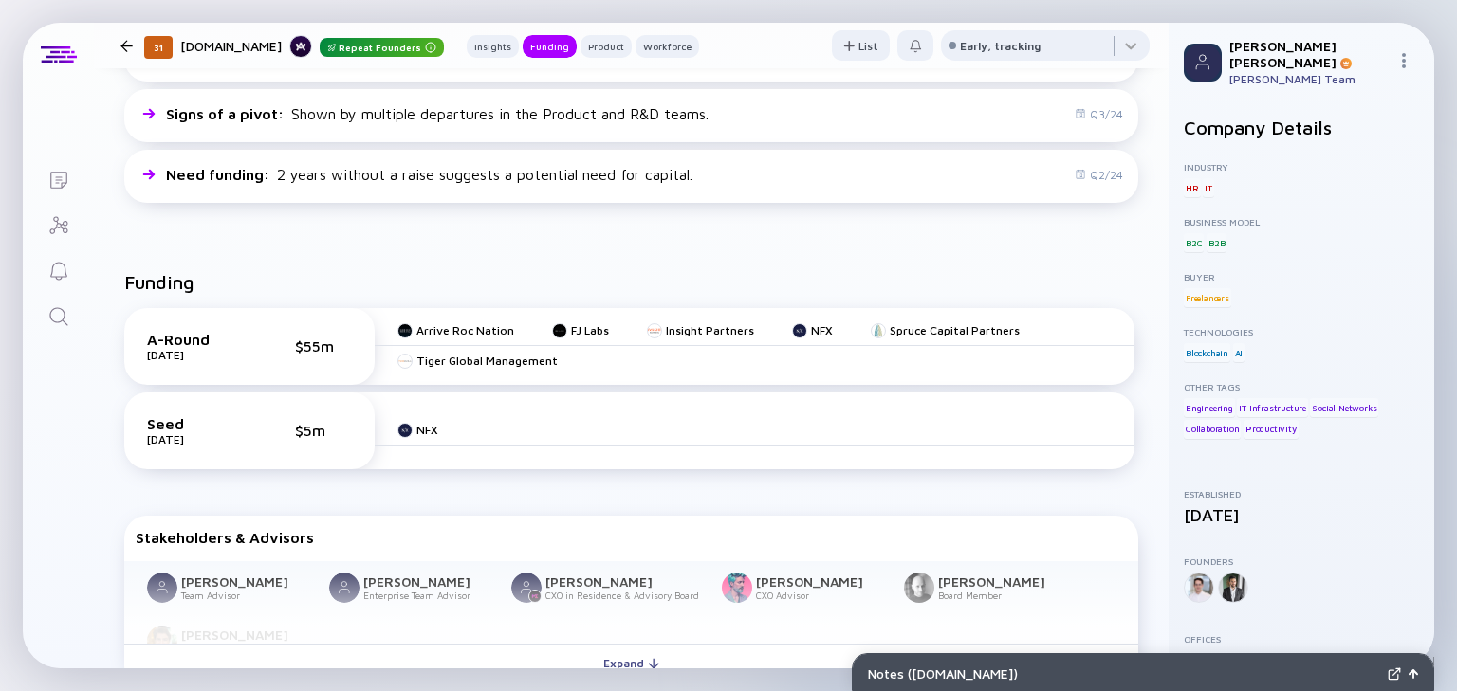
click at [123, 46] on div at bounding box center [126, 46] width 12 height 12
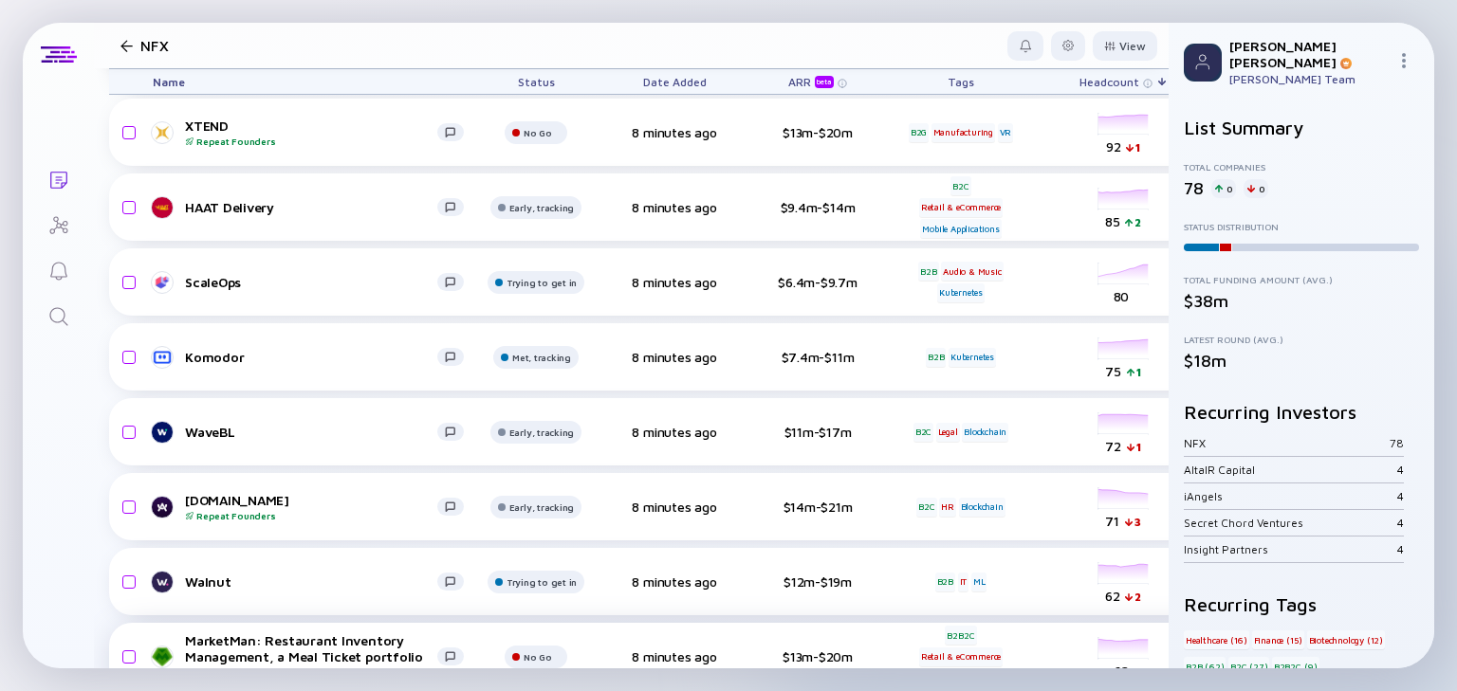
scroll to position [572, 0]
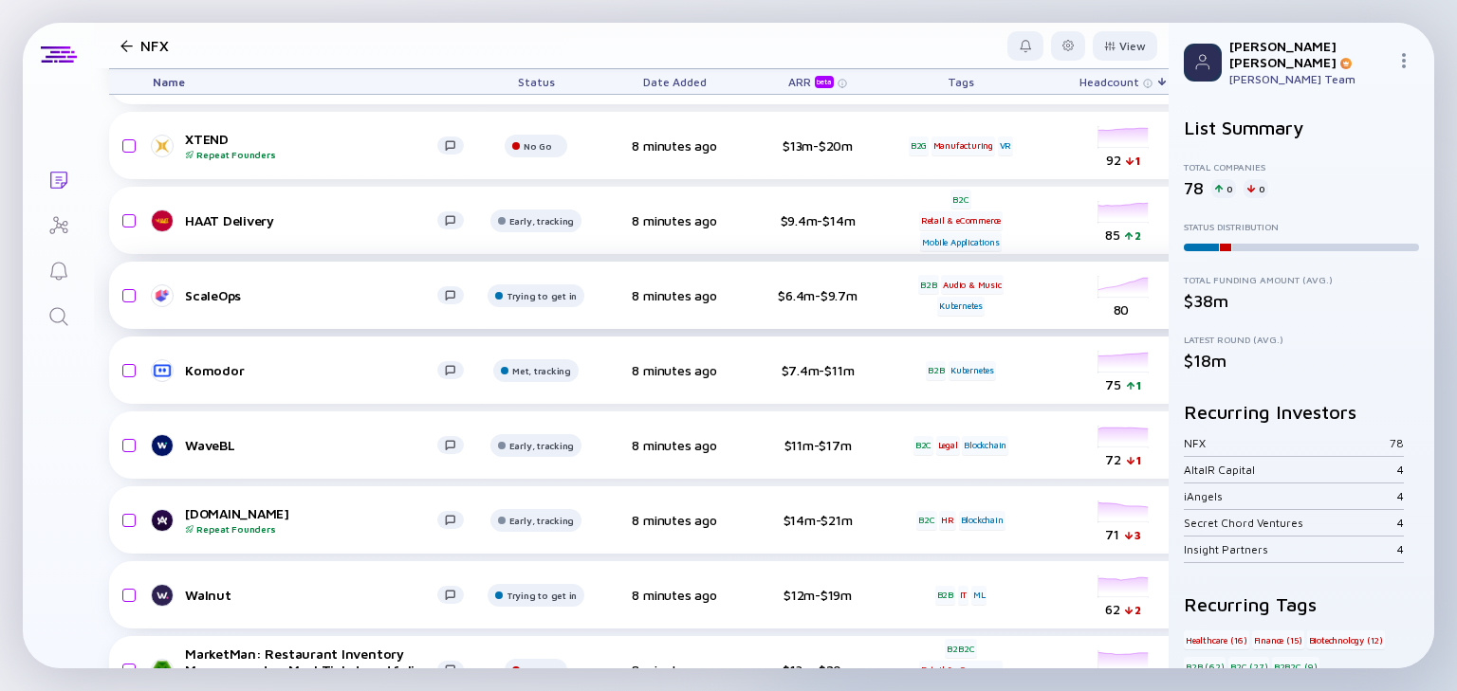
click at [305, 290] on div "ScaleOps" at bounding box center [311, 295] width 252 height 16
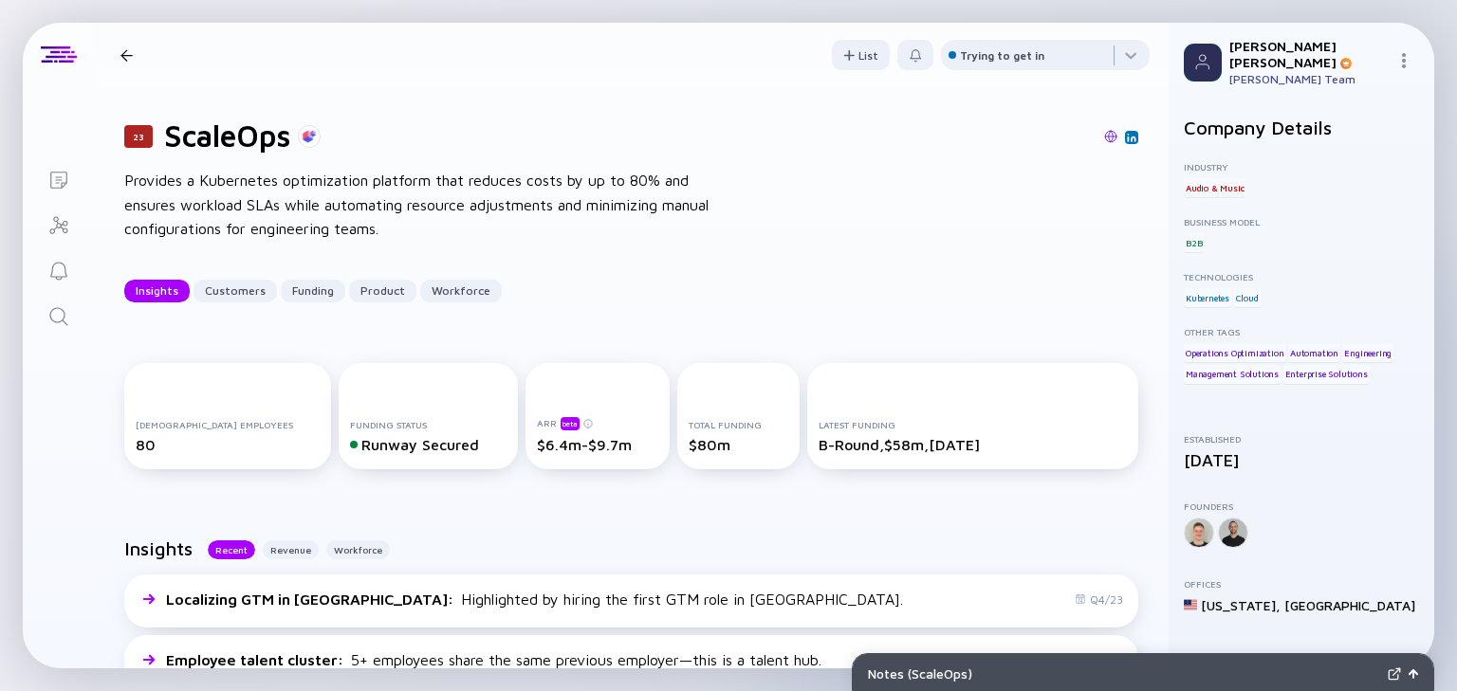
click at [127, 58] on div at bounding box center [126, 55] width 12 height 12
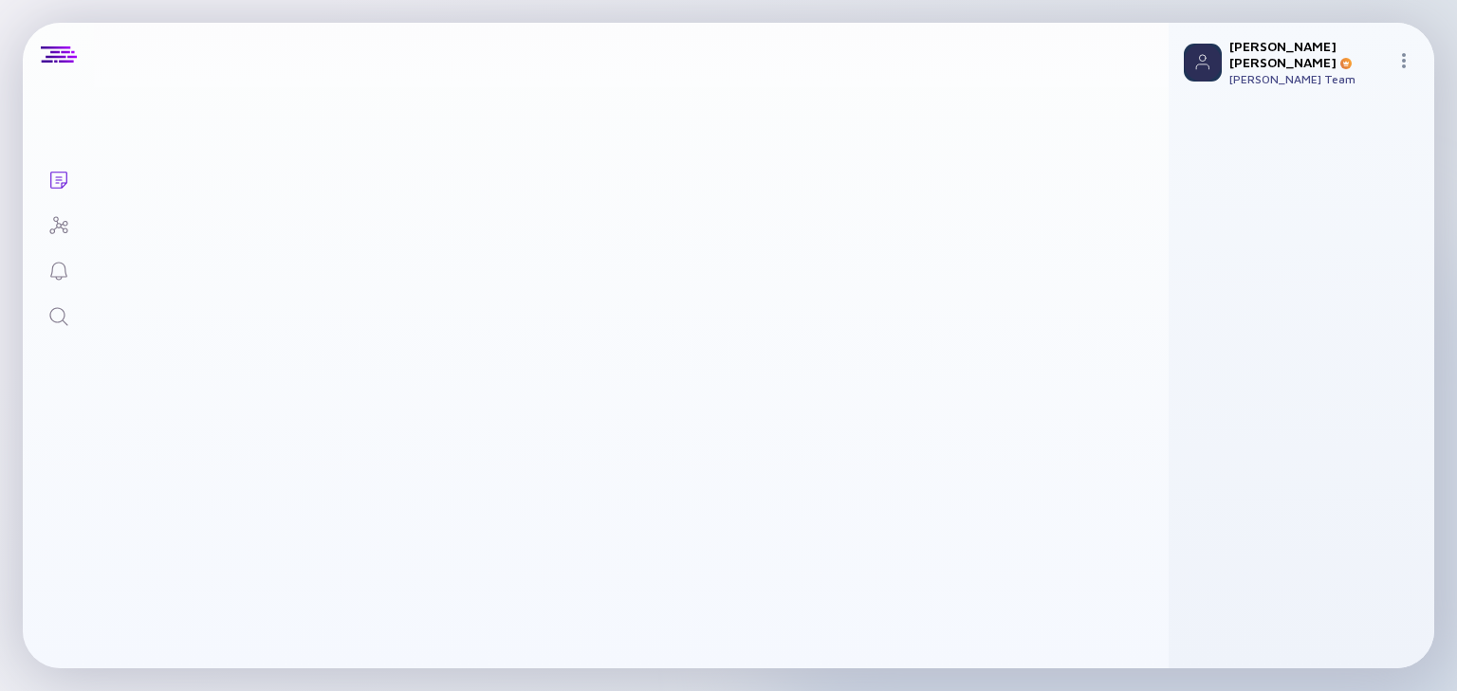
scroll to position [572, 0]
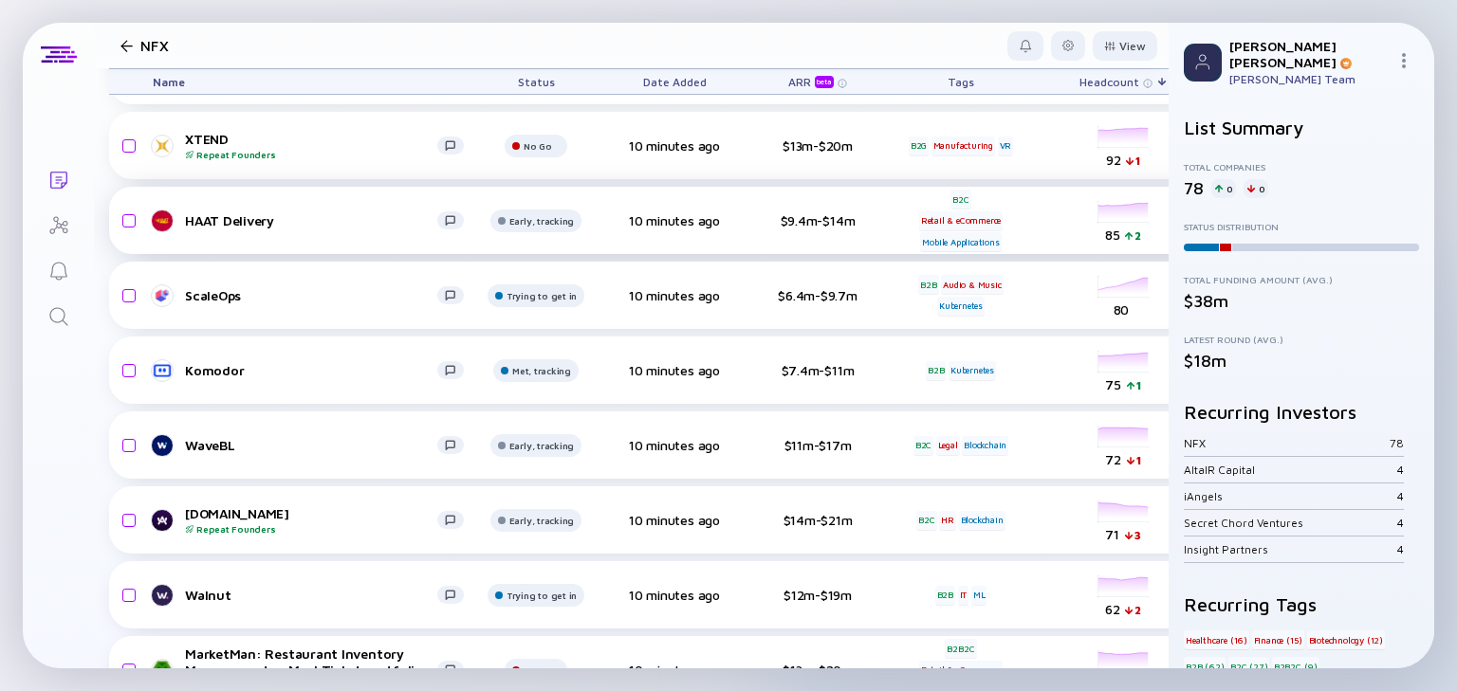
click at [302, 213] on div "HAAT Delivery" at bounding box center [311, 220] width 252 height 16
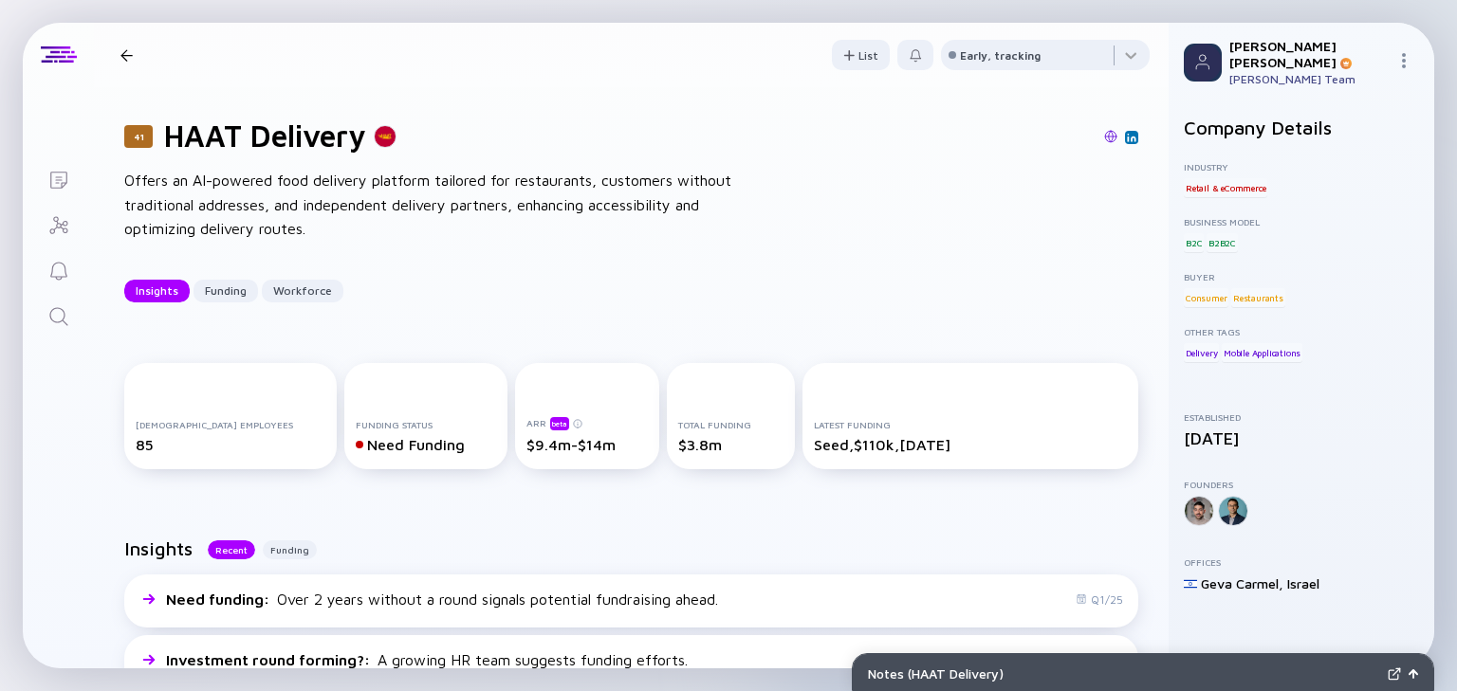
click at [128, 53] on div at bounding box center [126, 55] width 12 height 12
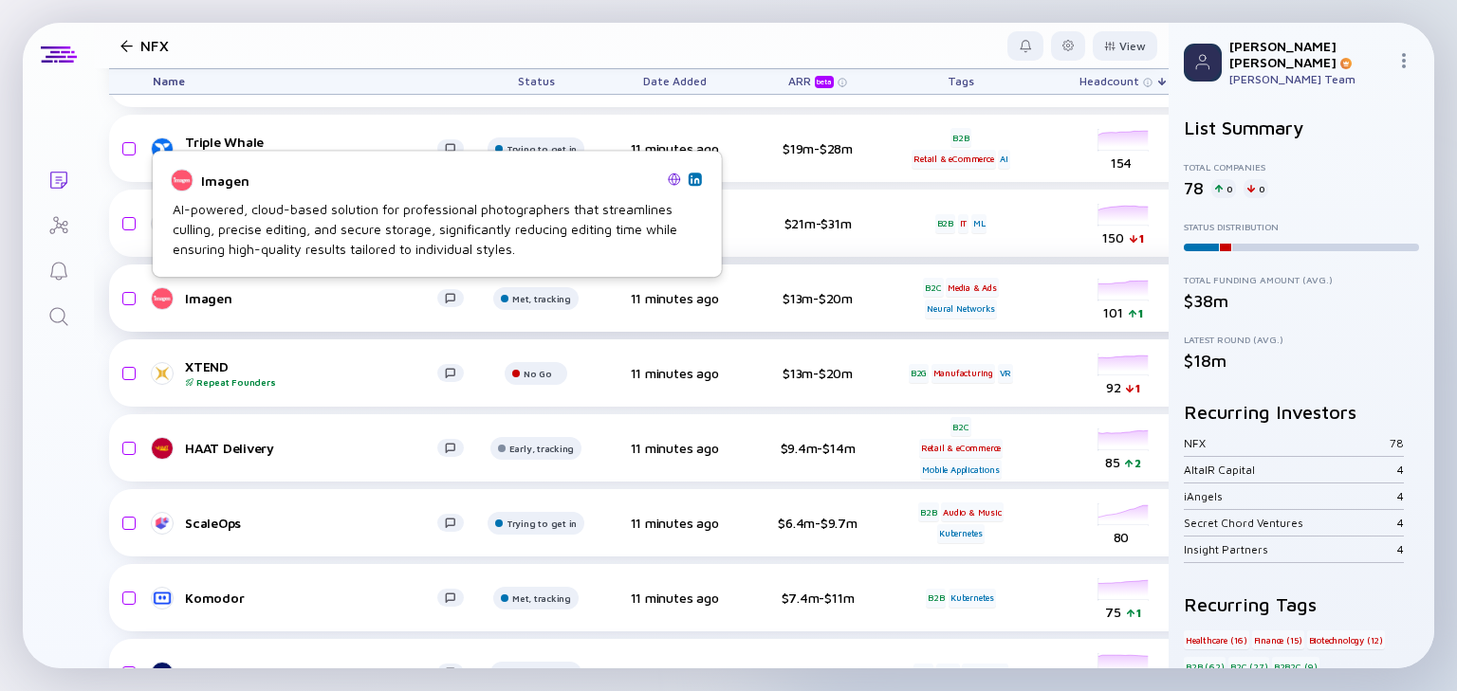
scroll to position [268, 0]
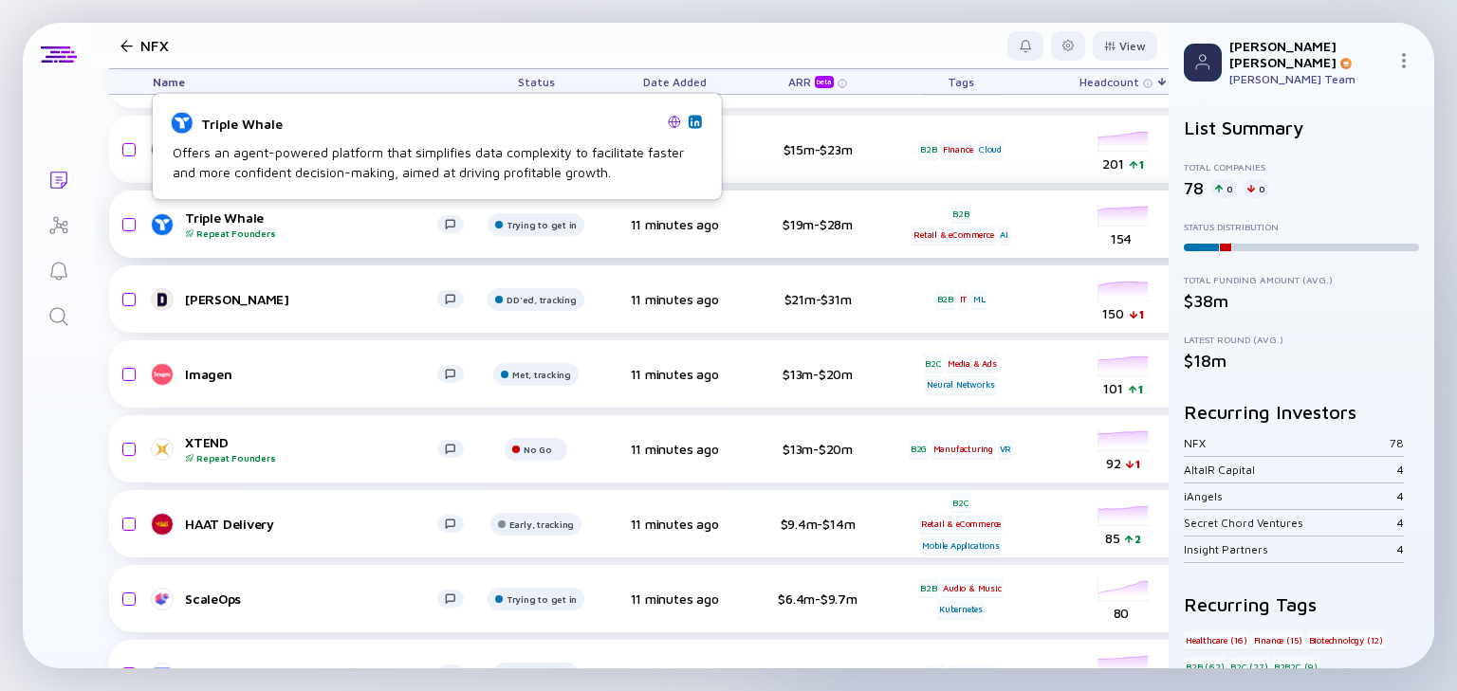
click at [253, 217] on div "Triple Whale Repeat Founders" at bounding box center [311, 224] width 252 height 29
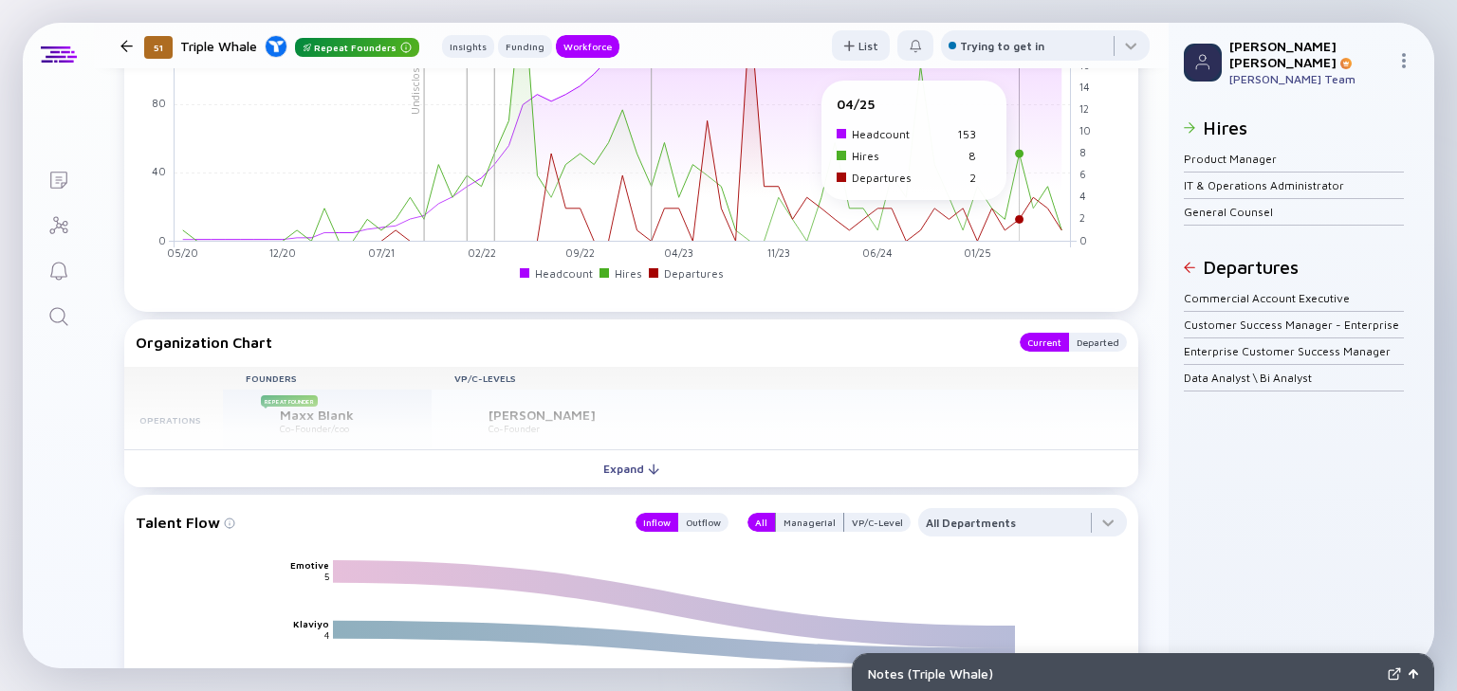
scroll to position [2049, 0]
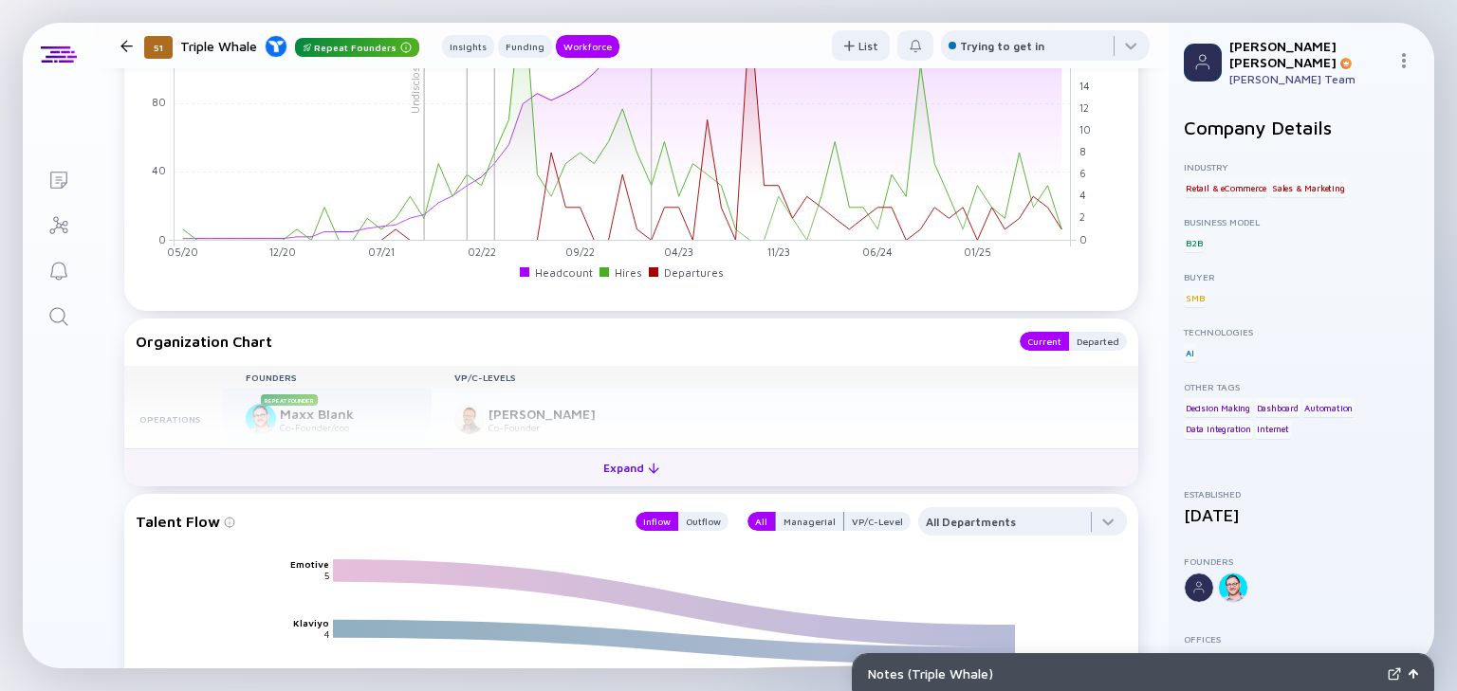
click at [614, 459] on div "Expand" at bounding box center [631, 467] width 79 height 29
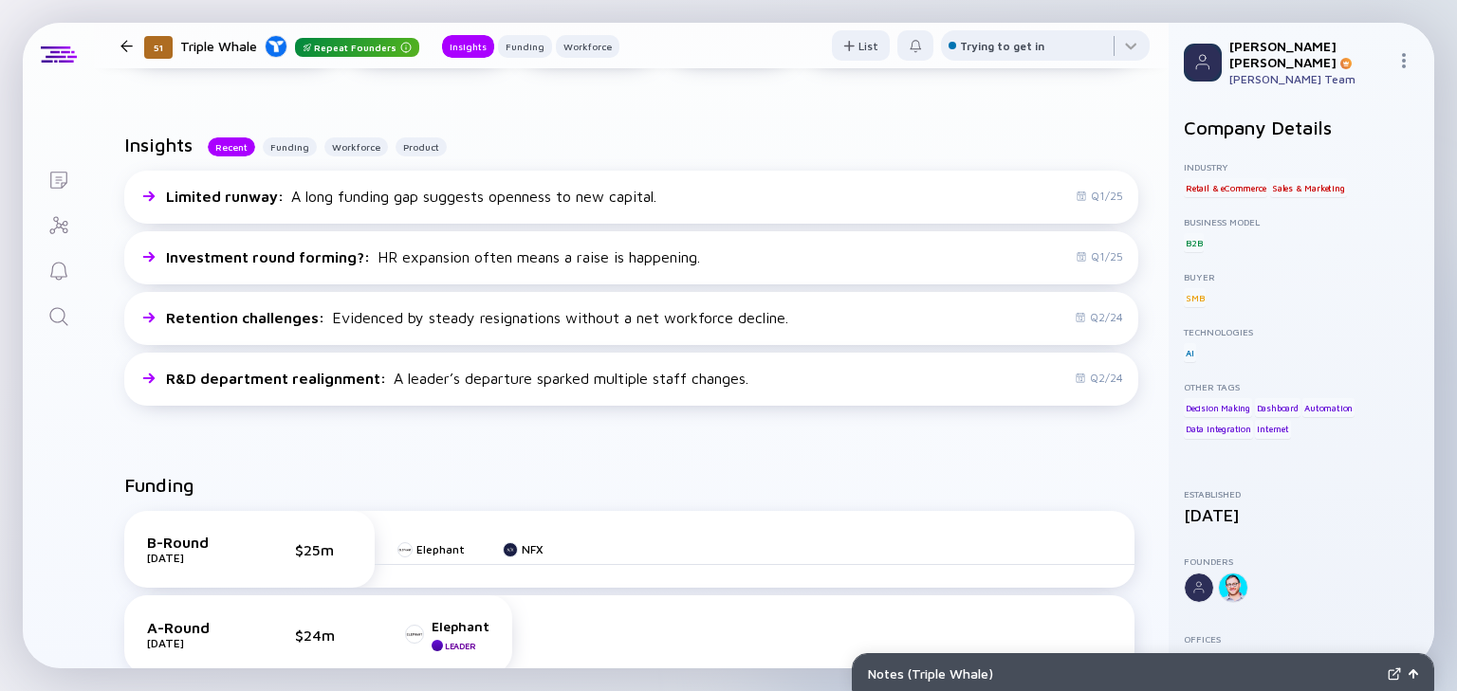
scroll to position [0, 0]
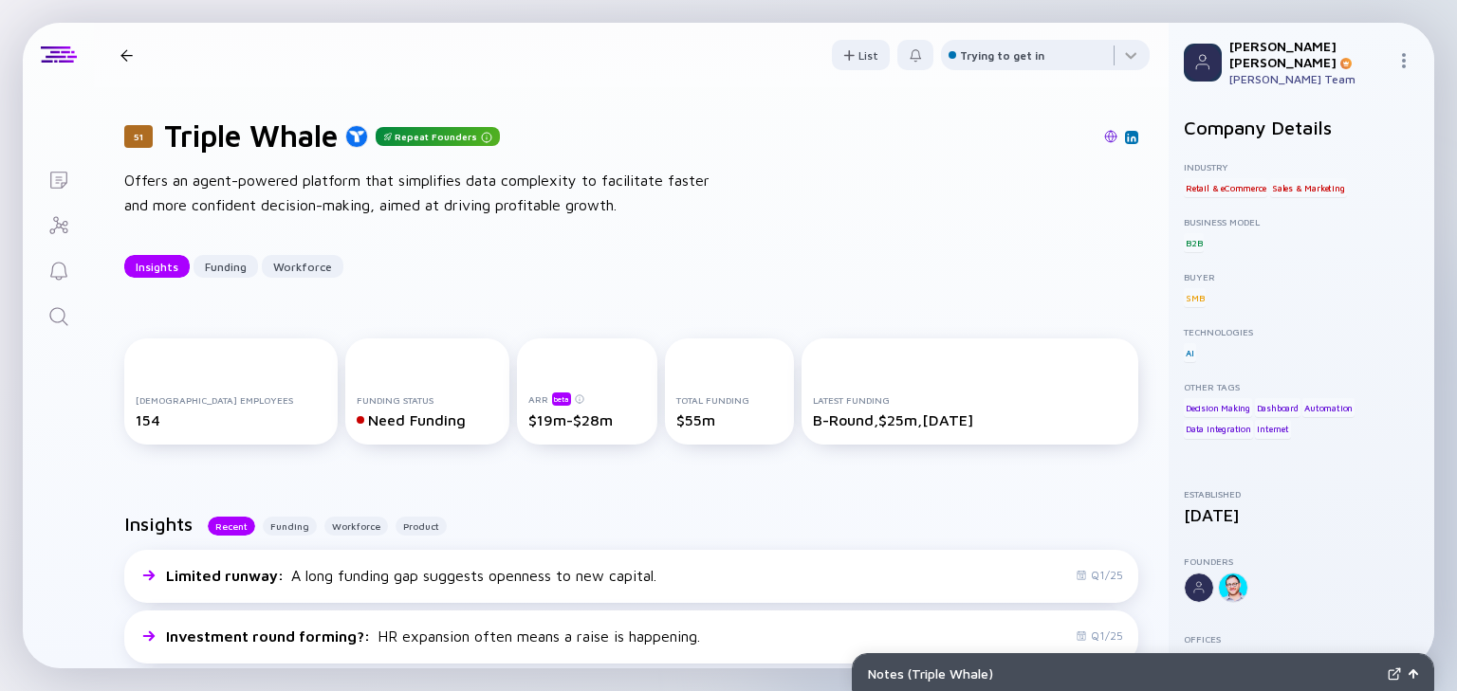
click at [125, 43] on div "51 Triple Whale Repeat Founders Insights Funding Workforce" at bounding box center [366, 56] width 506 height 26
click at [118, 53] on div at bounding box center [127, 55] width 28 height 12
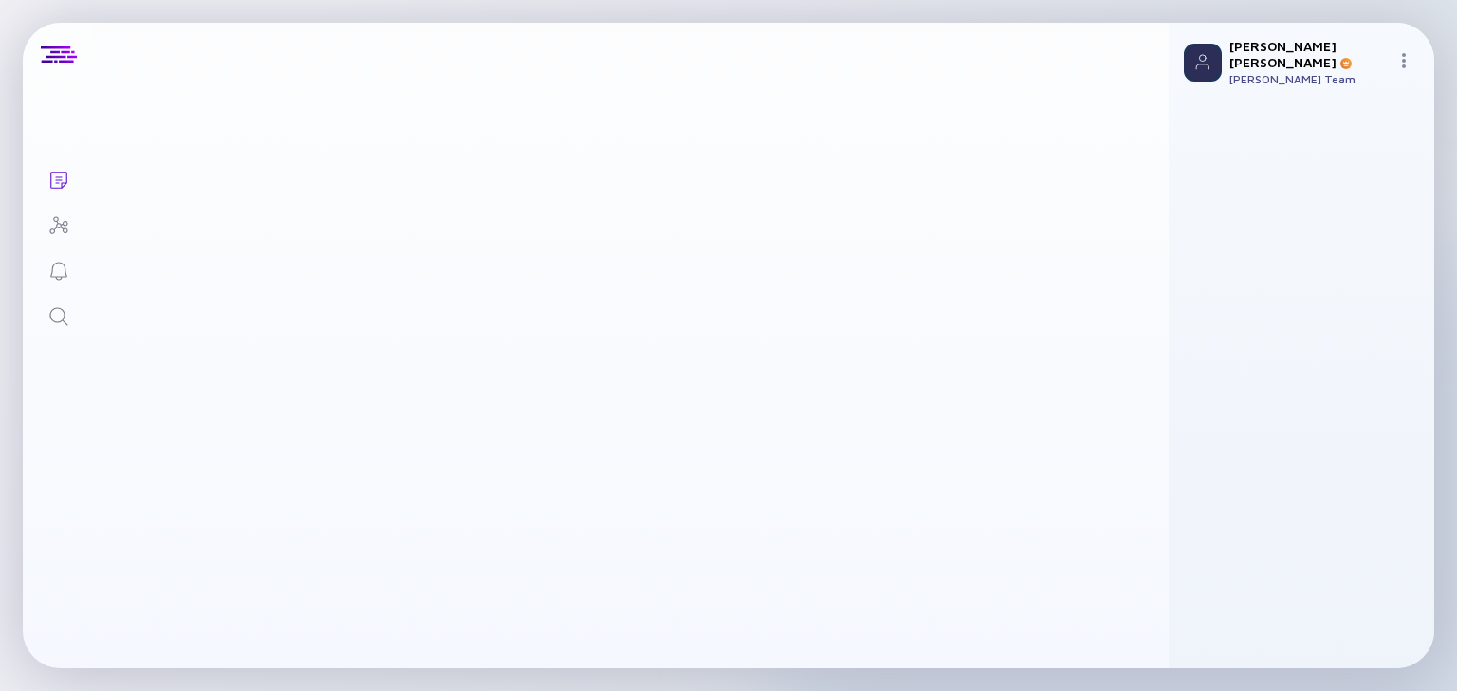
scroll to position [268, 0]
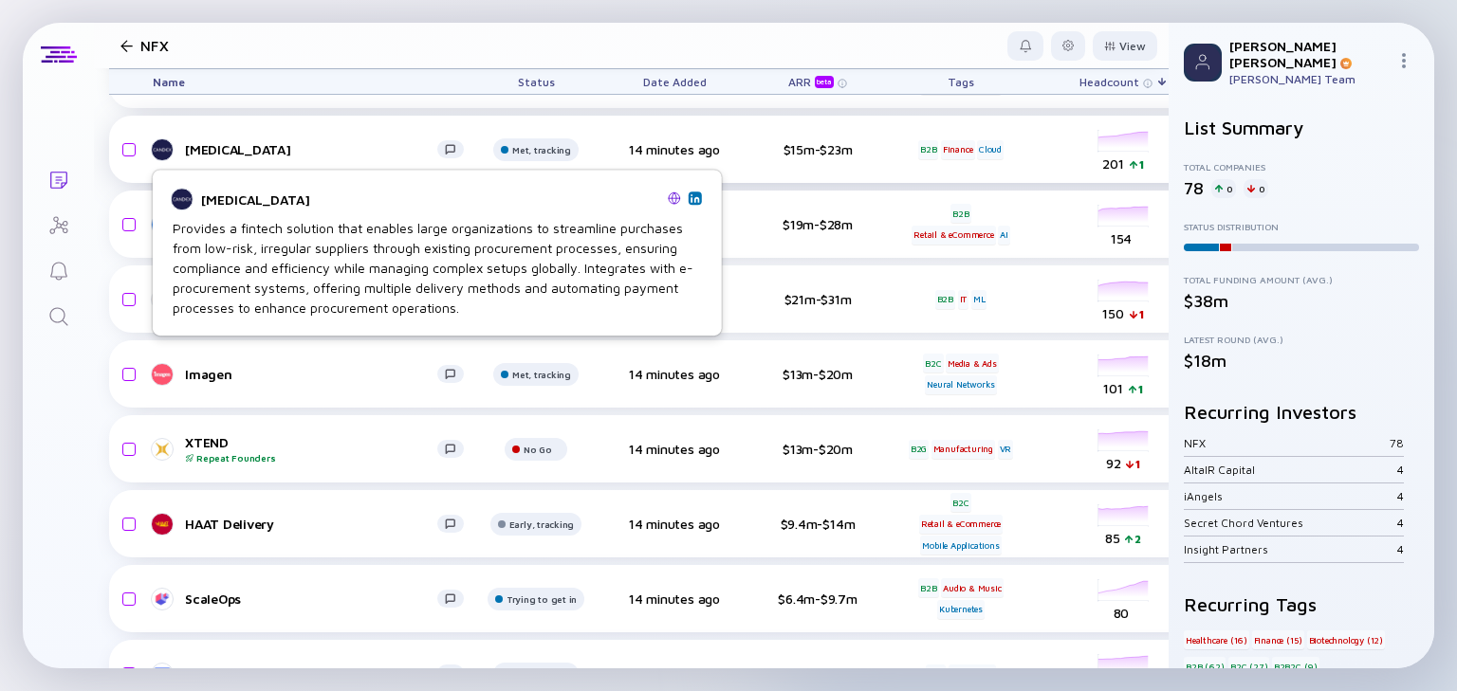
click at [208, 152] on div "[MEDICAL_DATA]" at bounding box center [311, 149] width 252 height 16
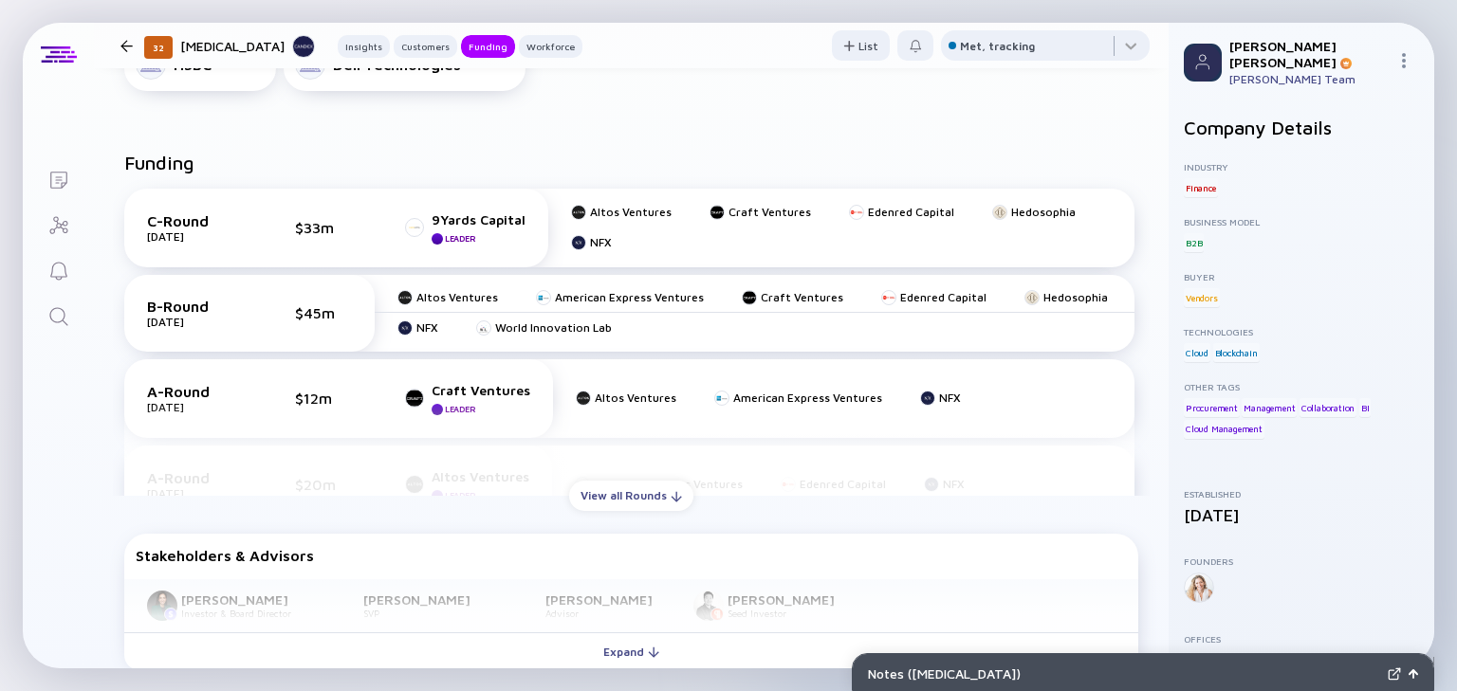
scroll to position [1062, 0]
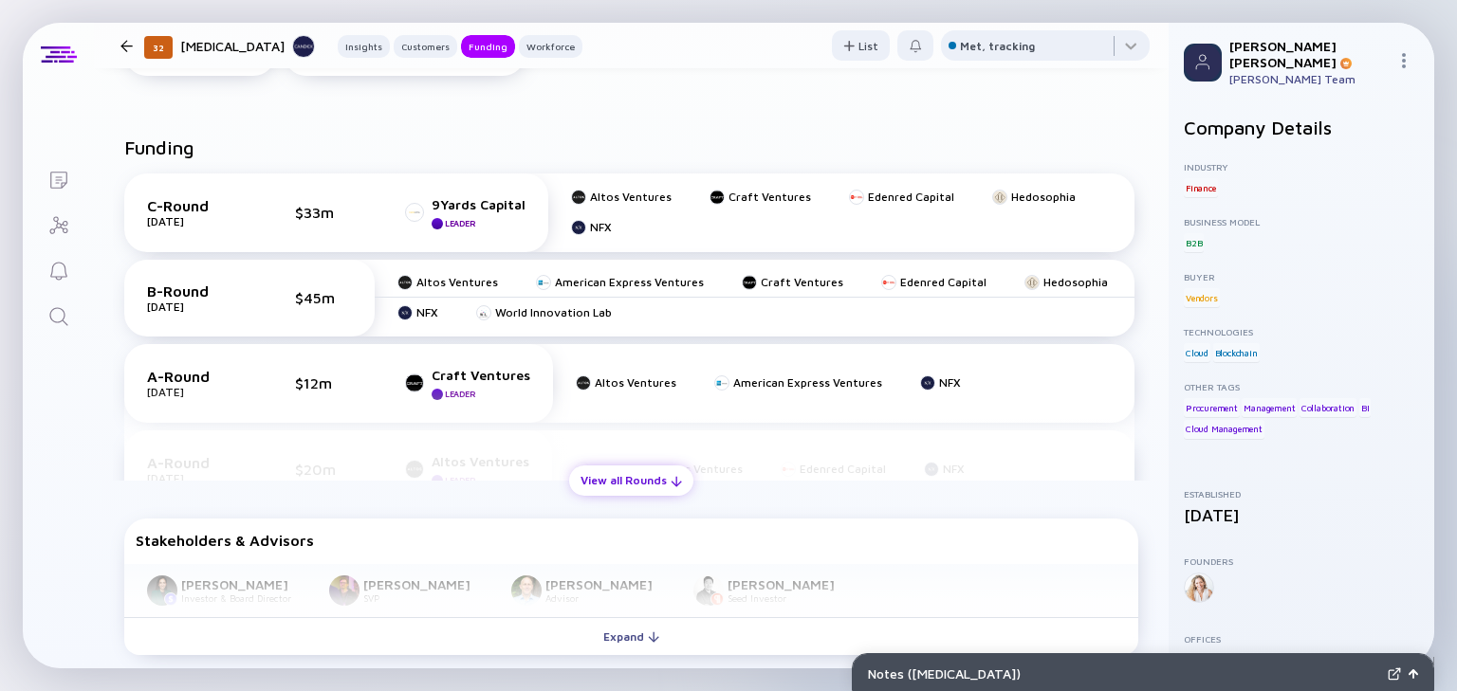
click at [607, 487] on div "View all Rounds" at bounding box center [631, 480] width 124 height 29
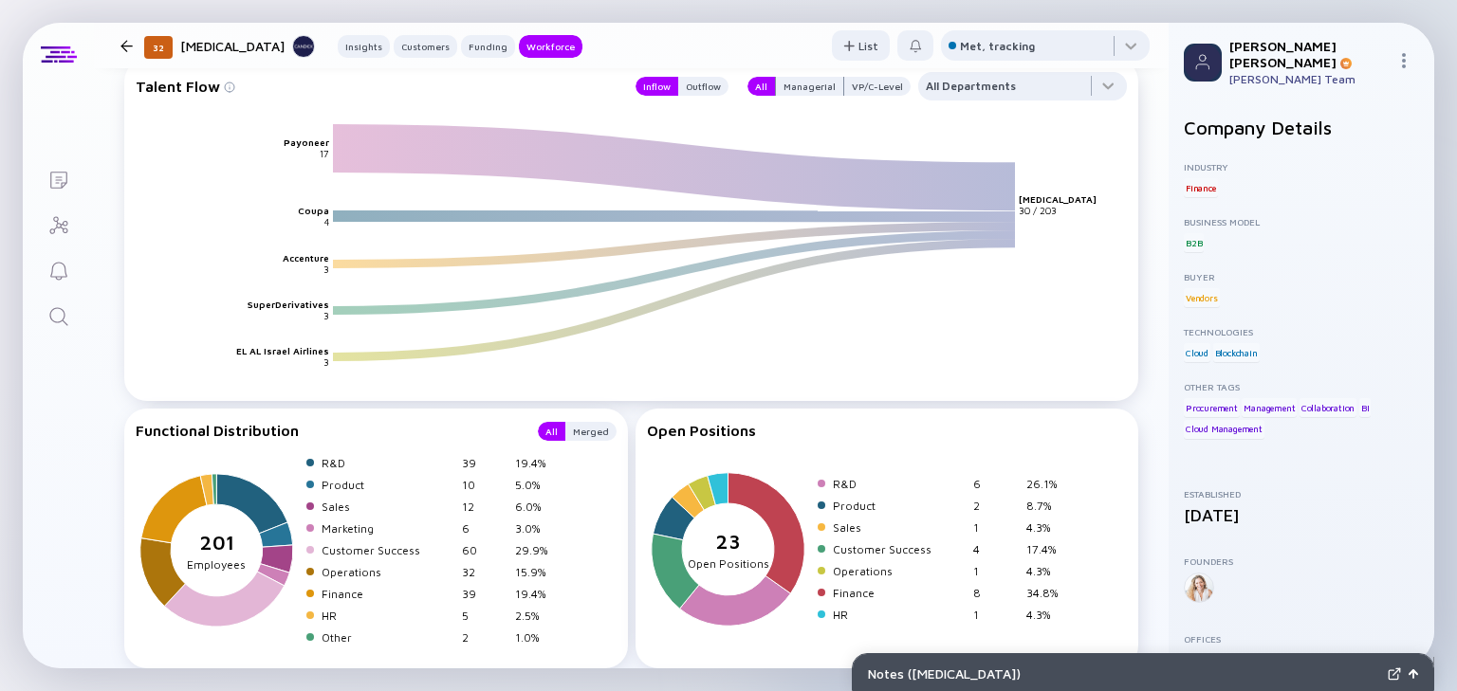
scroll to position [2937, 0]
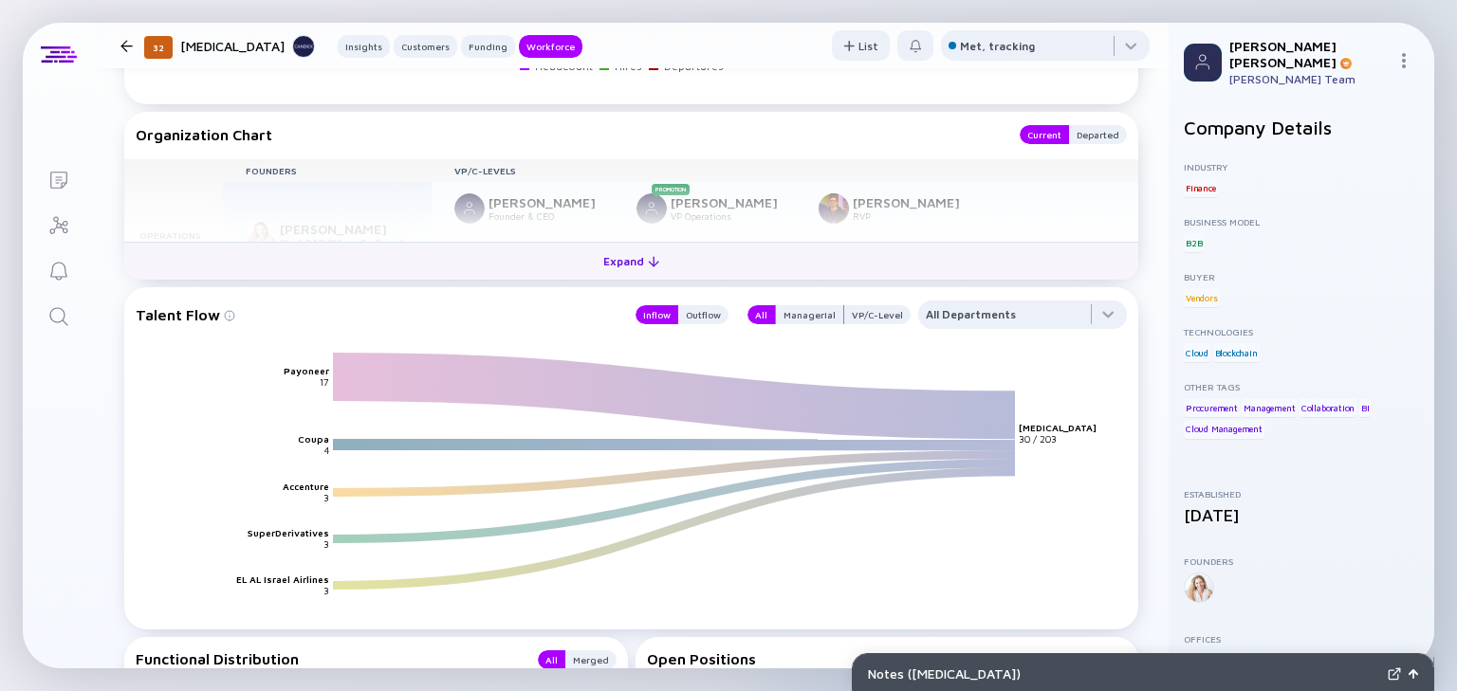
click at [617, 264] on div "Expand" at bounding box center [631, 261] width 79 height 29
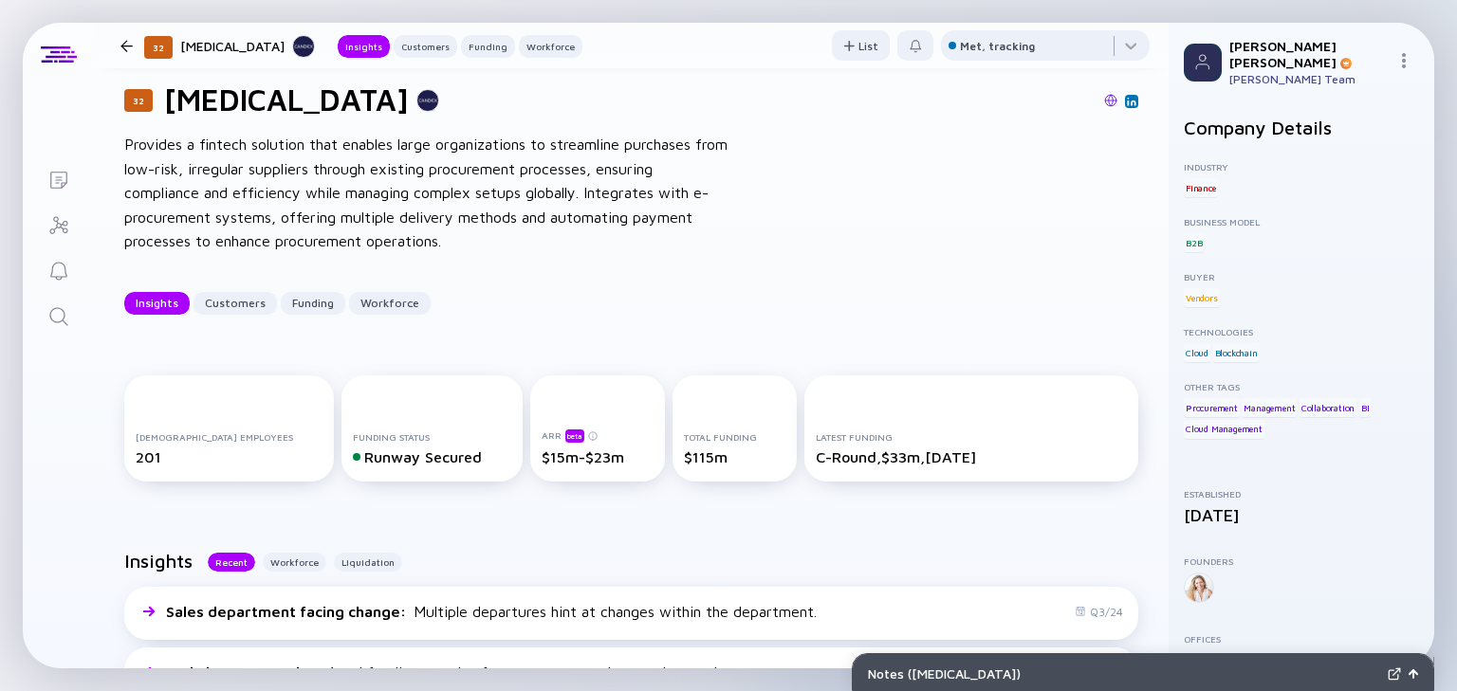
scroll to position [0, 0]
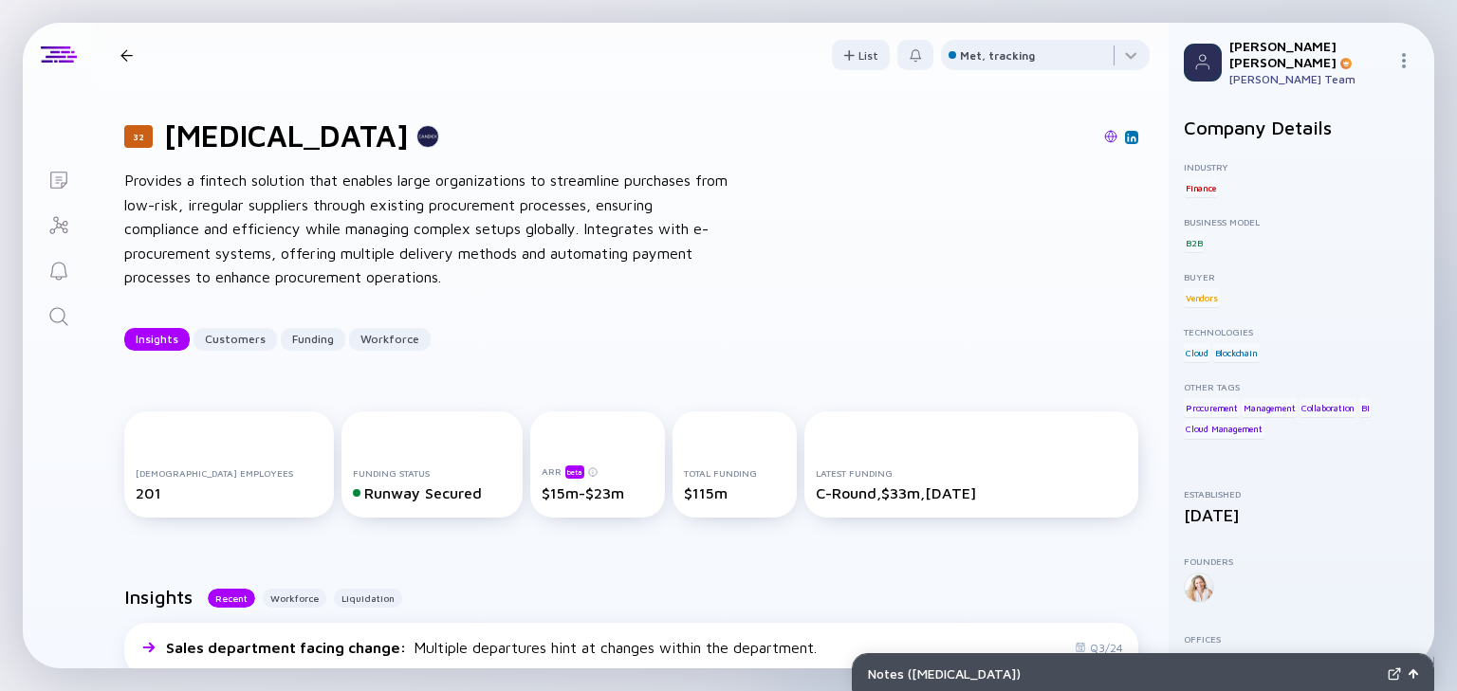
click at [123, 55] on div at bounding box center [126, 55] width 12 height 12
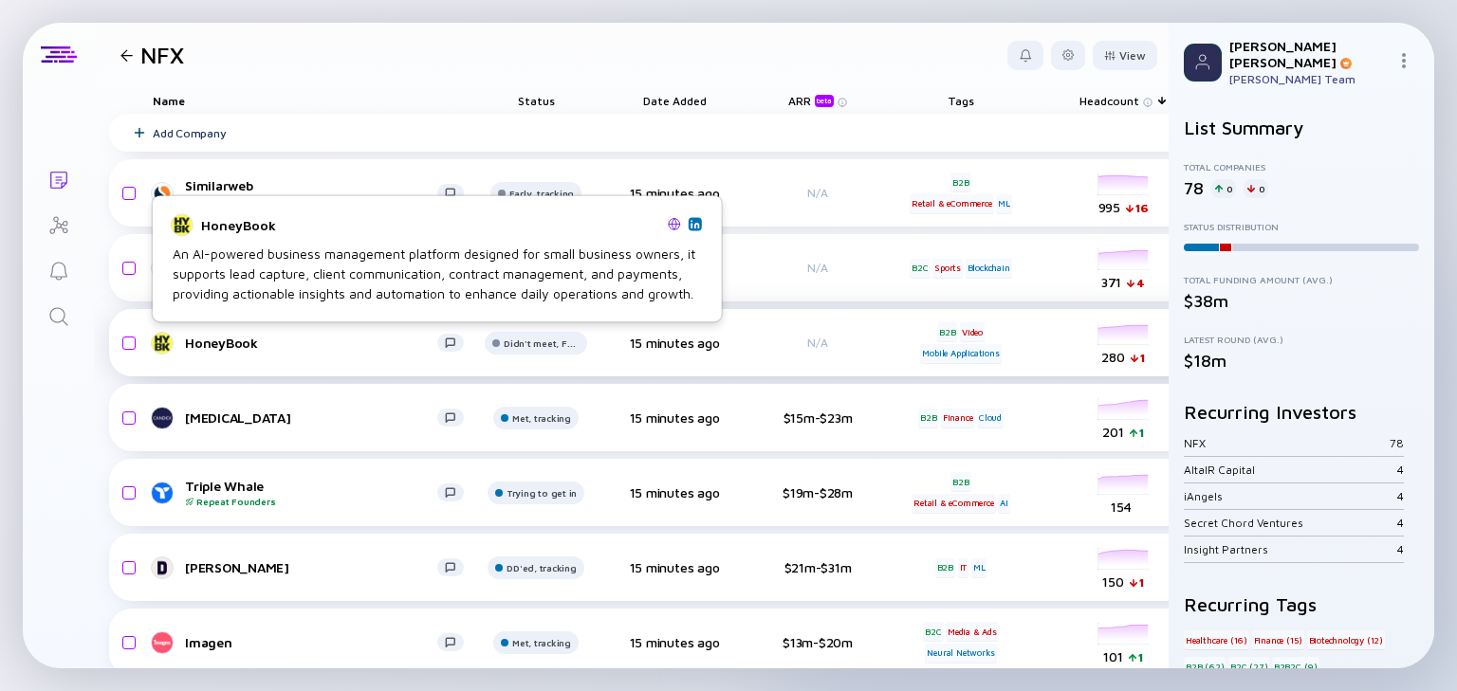
click at [293, 338] on div "HoneyBook" at bounding box center [311, 343] width 252 height 16
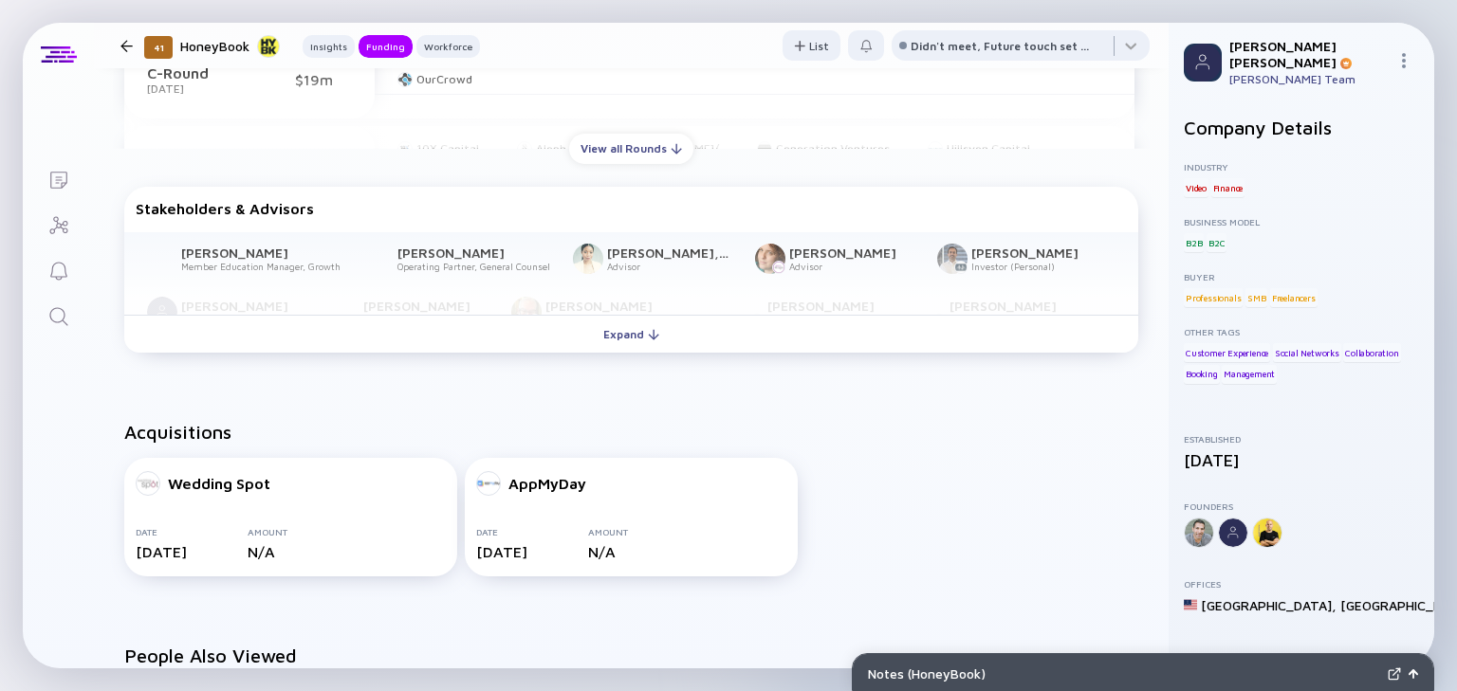
scroll to position [986, 0]
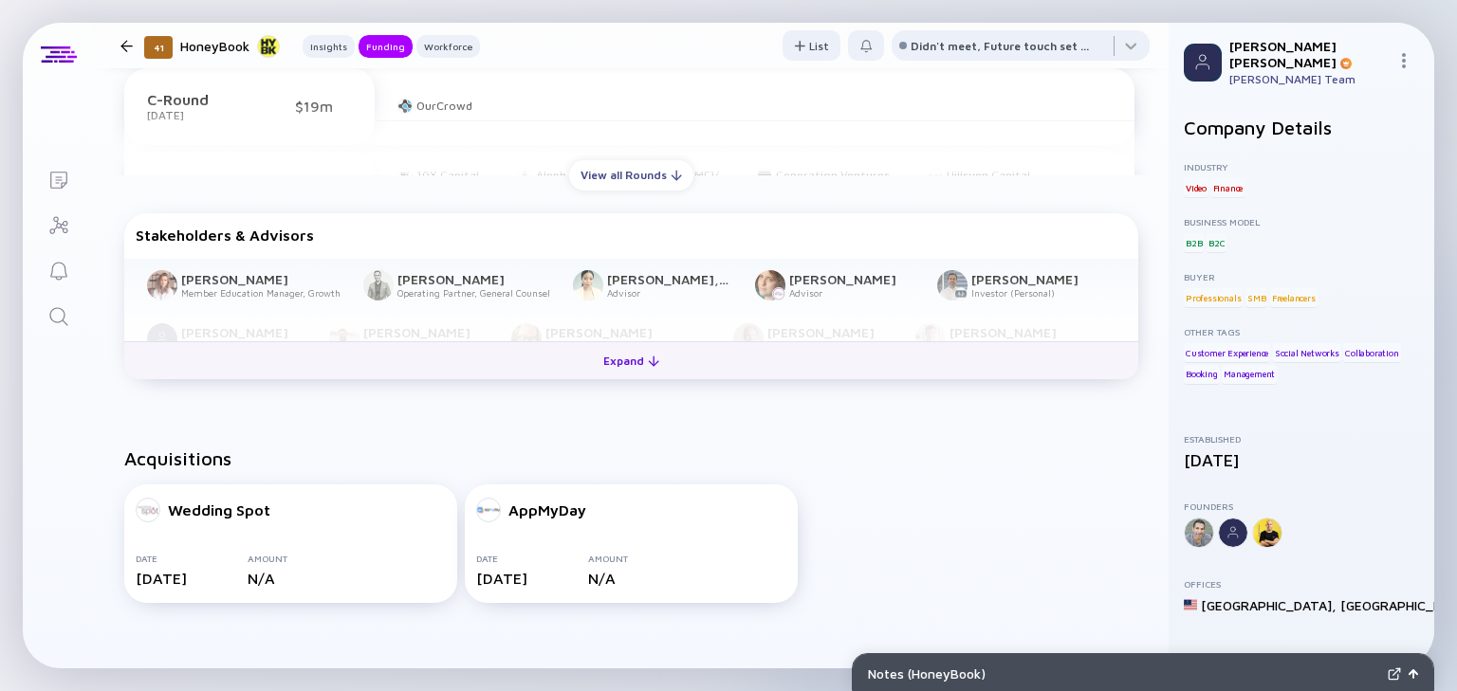
click at [609, 368] on div "Expand" at bounding box center [631, 360] width 79 height 29
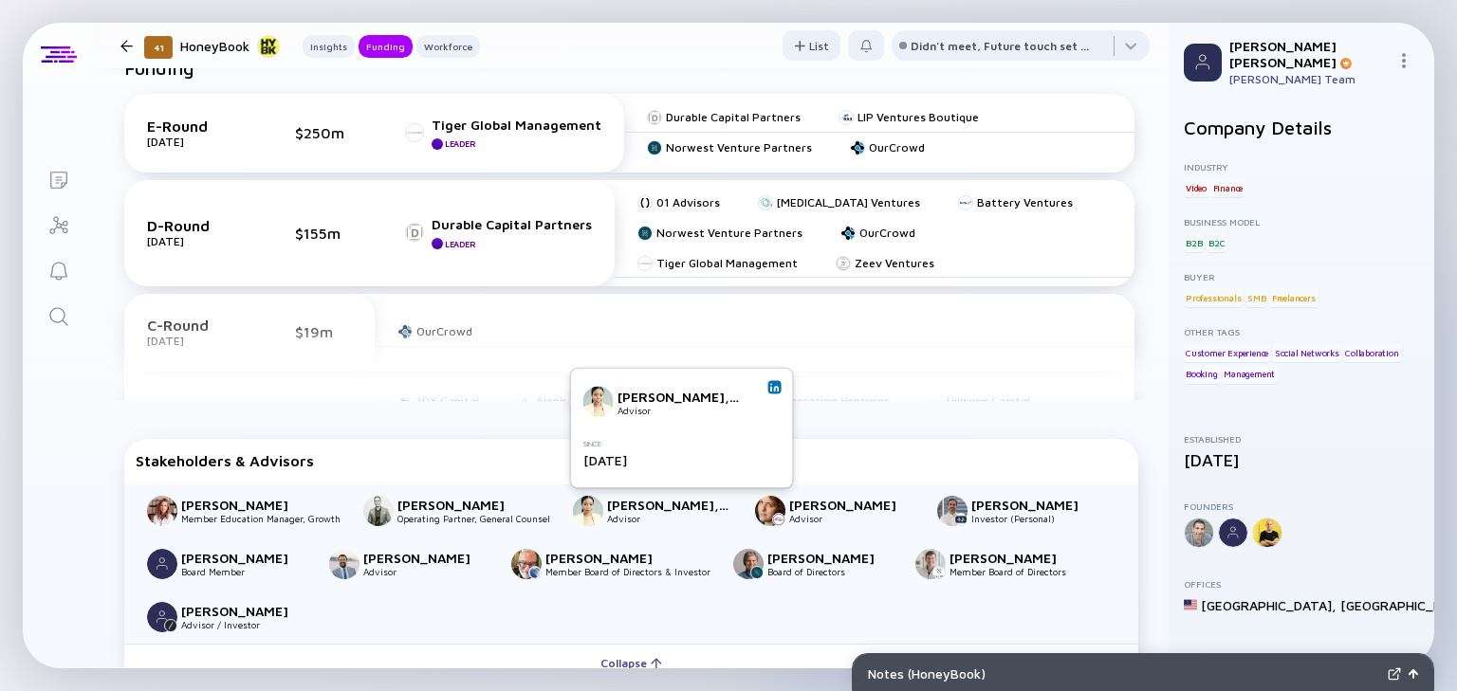
scroll to position [759, 0]
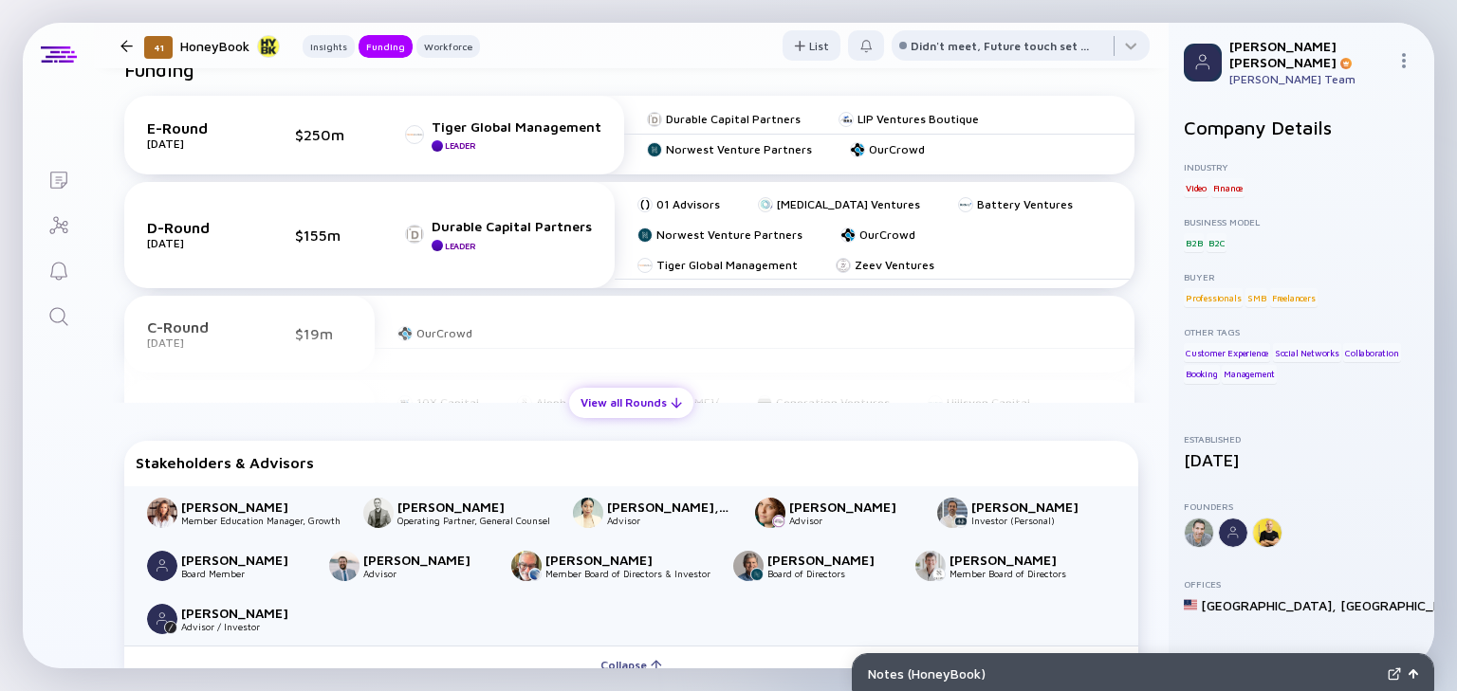
click at [596, 406] on div "View all Rounds" at bounding box center [631, 402] width 124 height 29
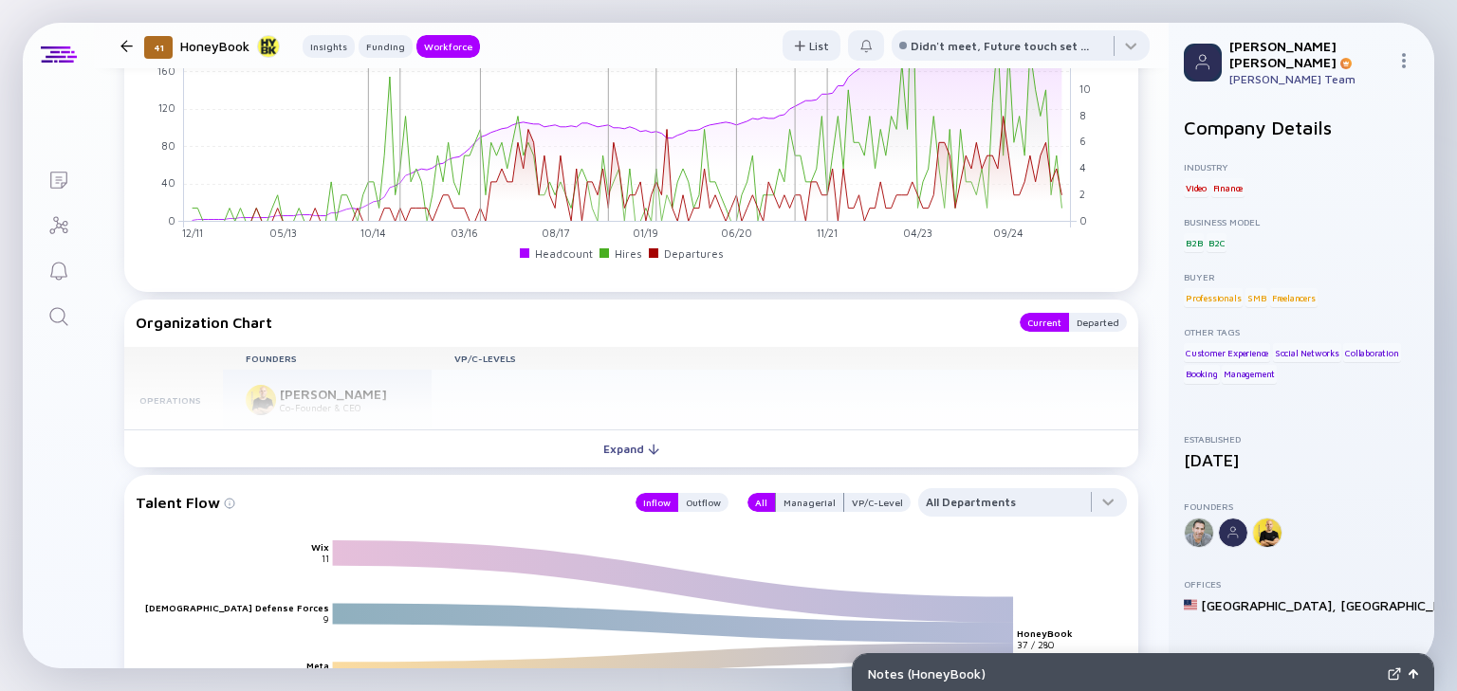
scroll to position [2732, 0]
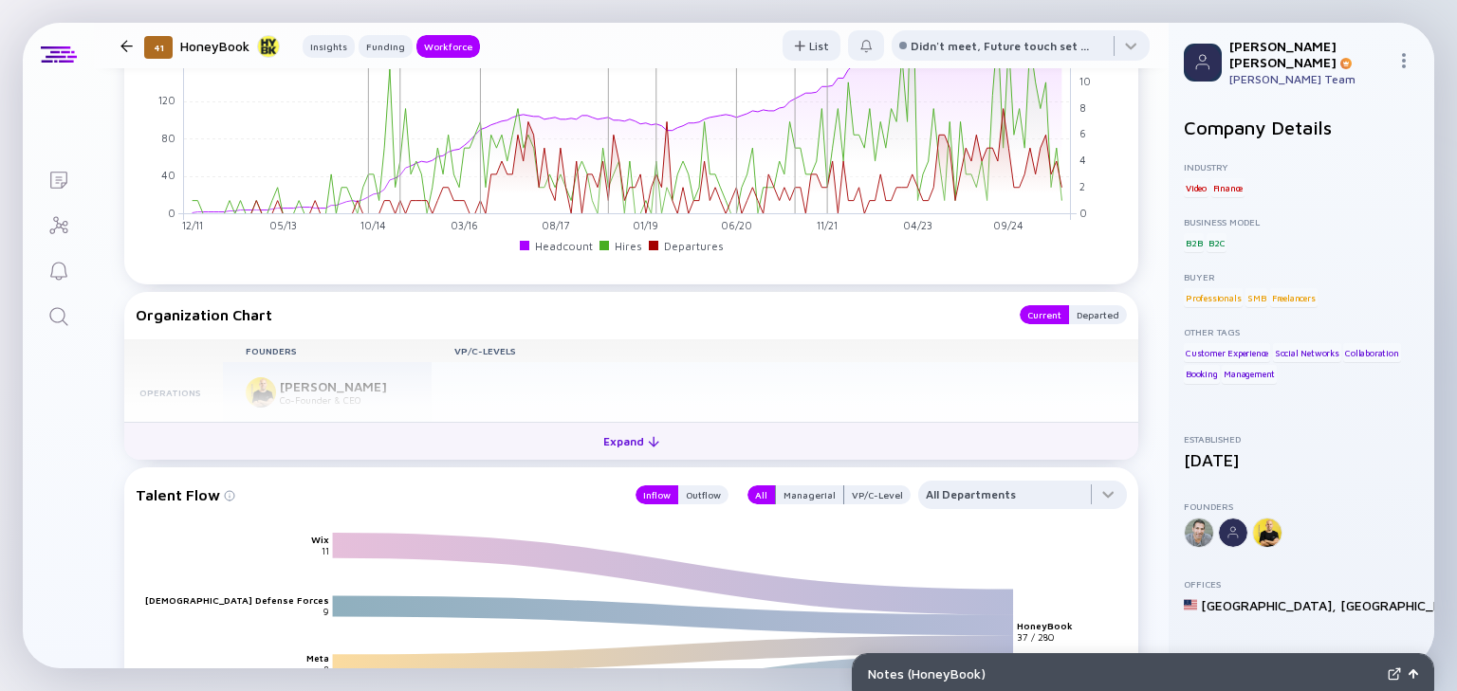
click at [622, 427] on div "Expand" at bounding box center [631, 441] width 79 height 29
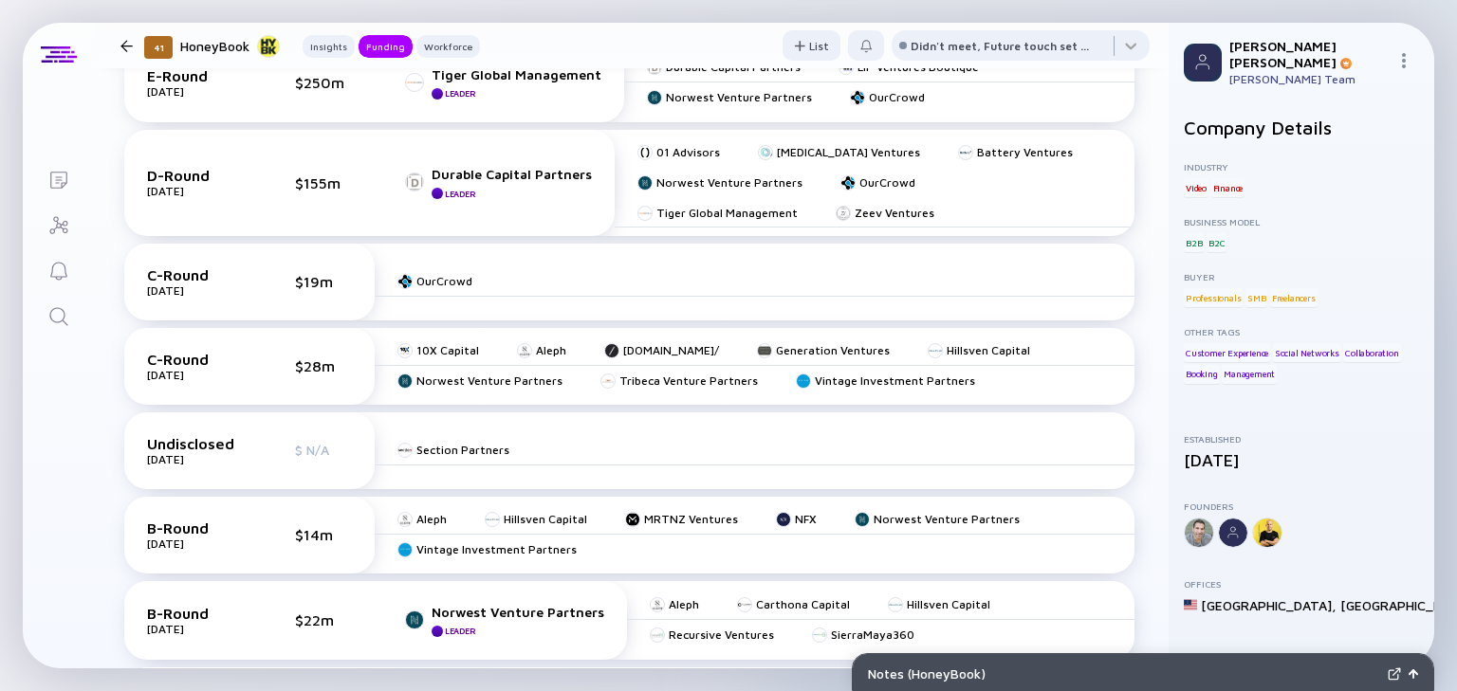
scroll to position [607, 0]
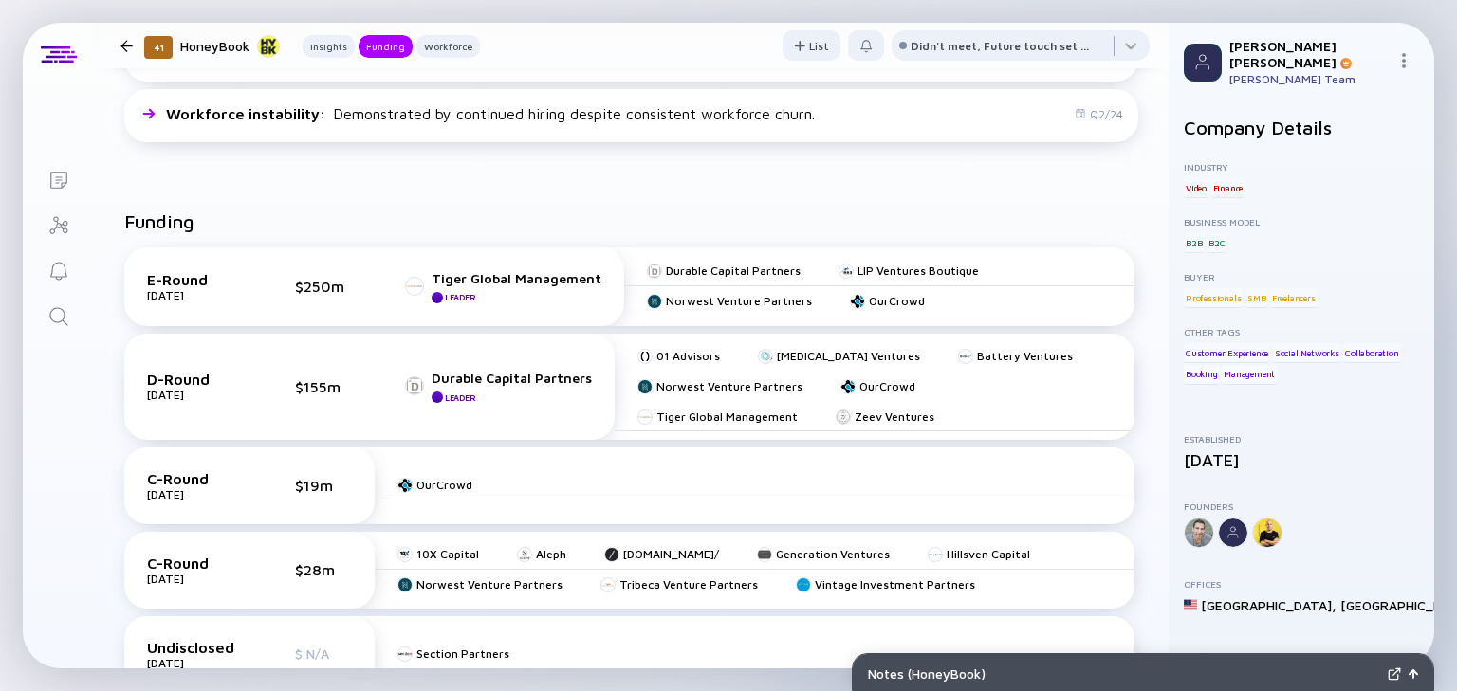
click at [120, 45] on div at bounding box center [126, 46] width 12 height 12
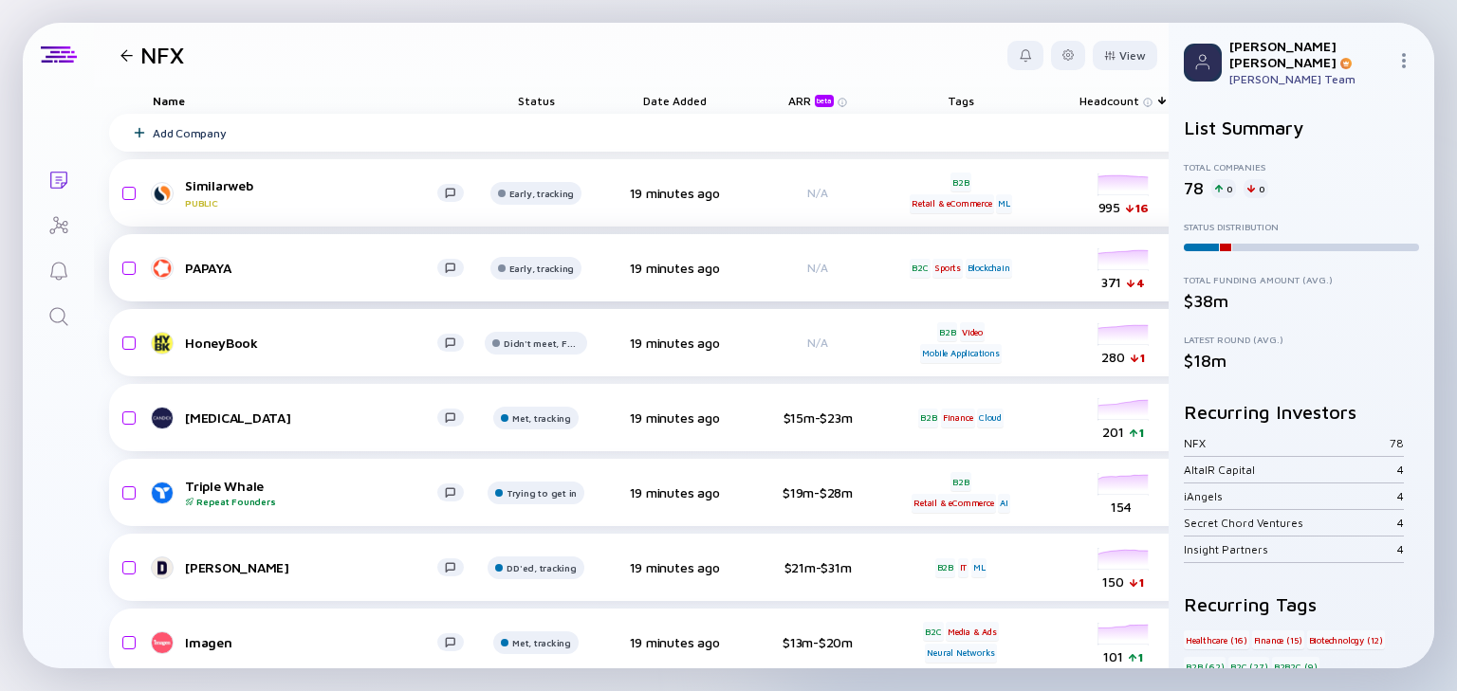
click at [345, 272] on div "PAPAYA" at bounding box center [311, 268] width 252 height 16
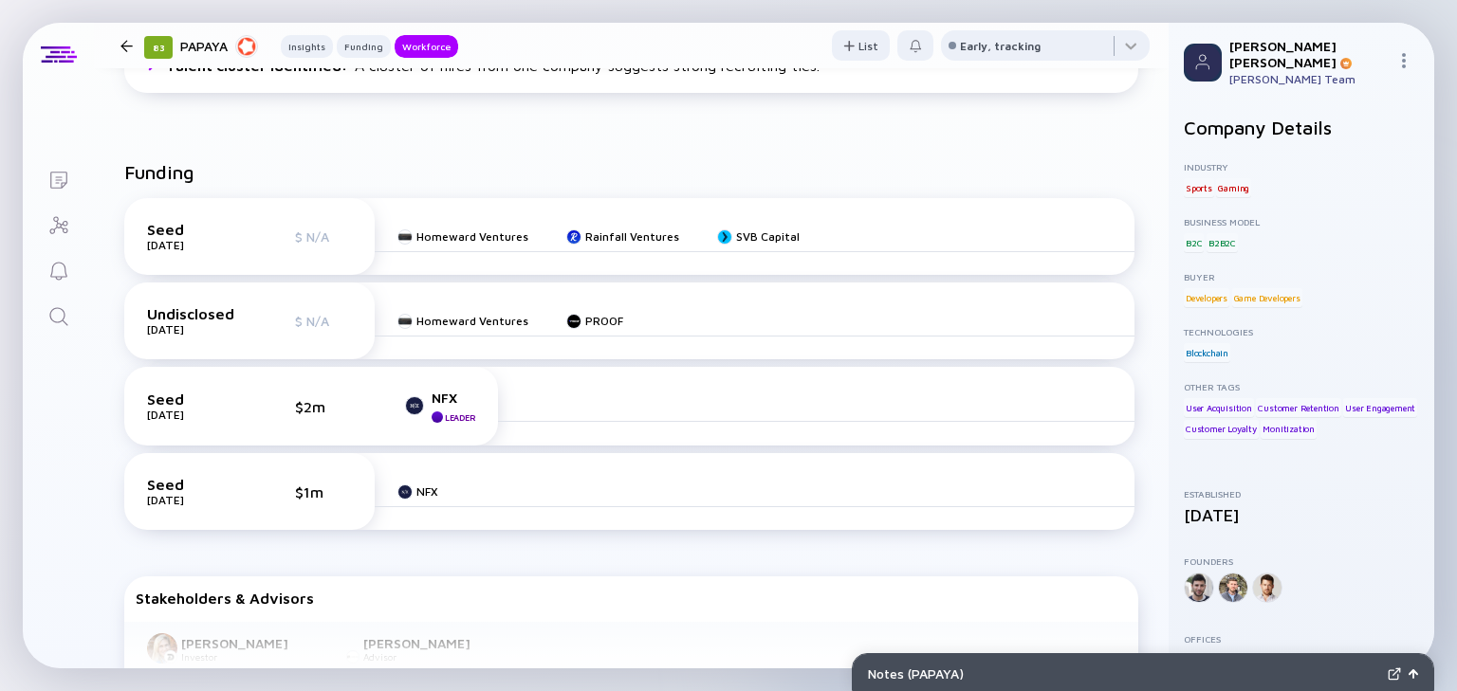
scroll to position [539, 0]
